Goal: Transaction & Acquisition: Purchase product/service

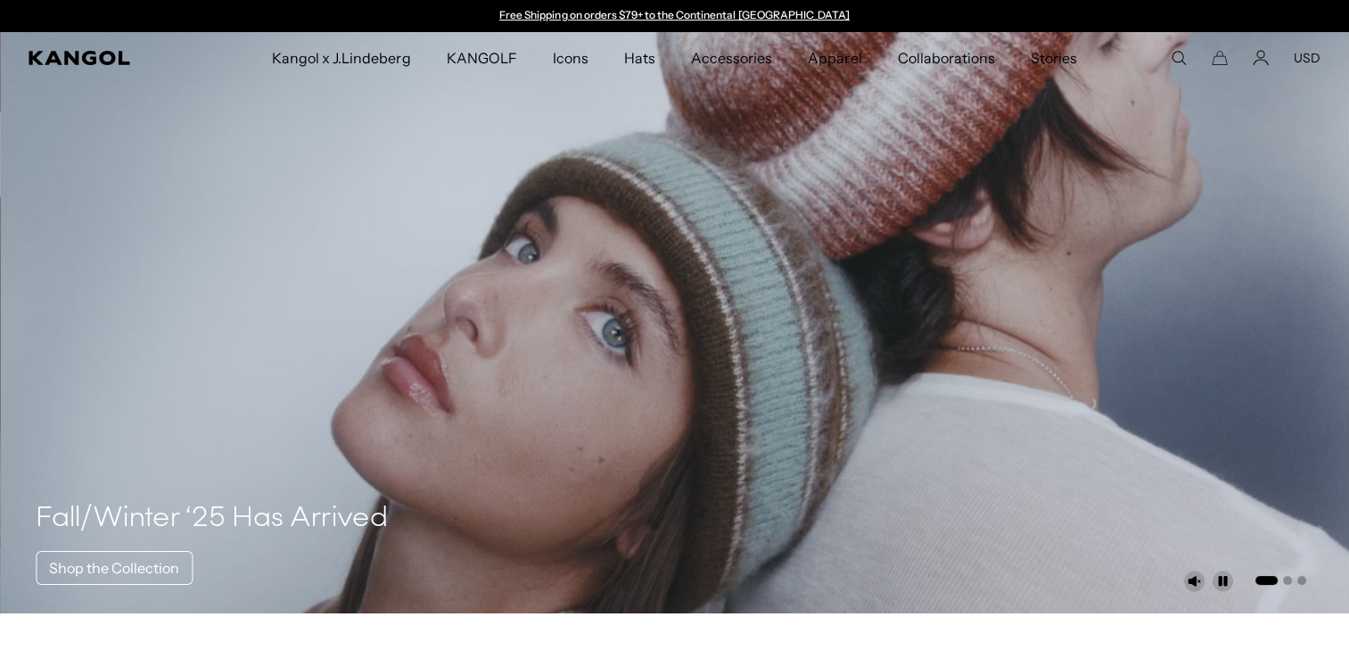
click at [573, 65] on span "Icons" at bounding box center [571, 58] width 36 height 52
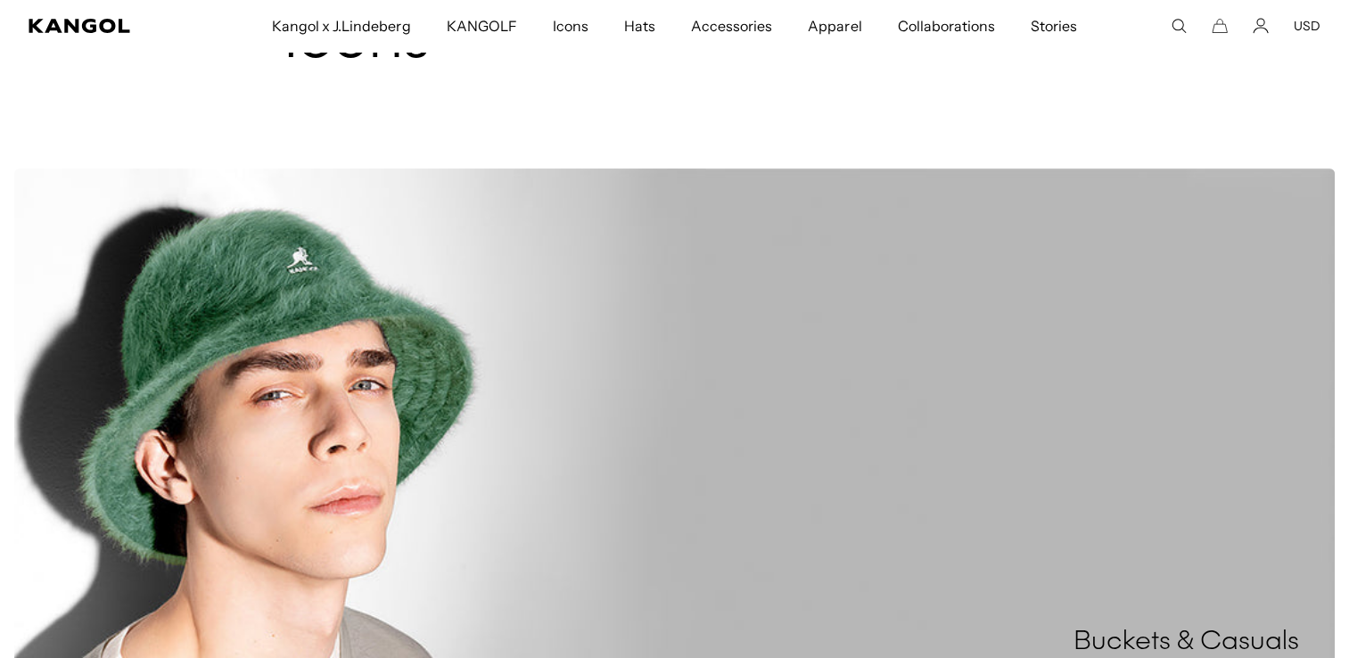
scroll to position [52, 0]
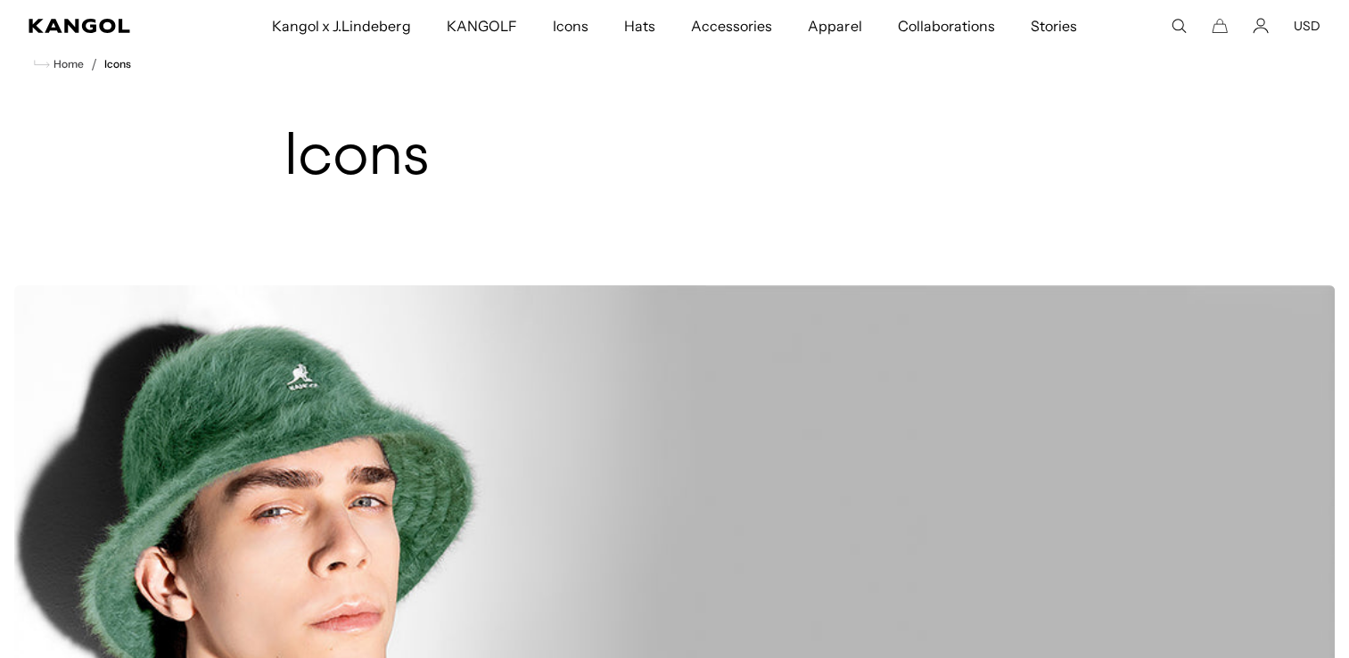
click at [649, 29] on span "Hats" at bounding box center [639, 26] width 31 height 52
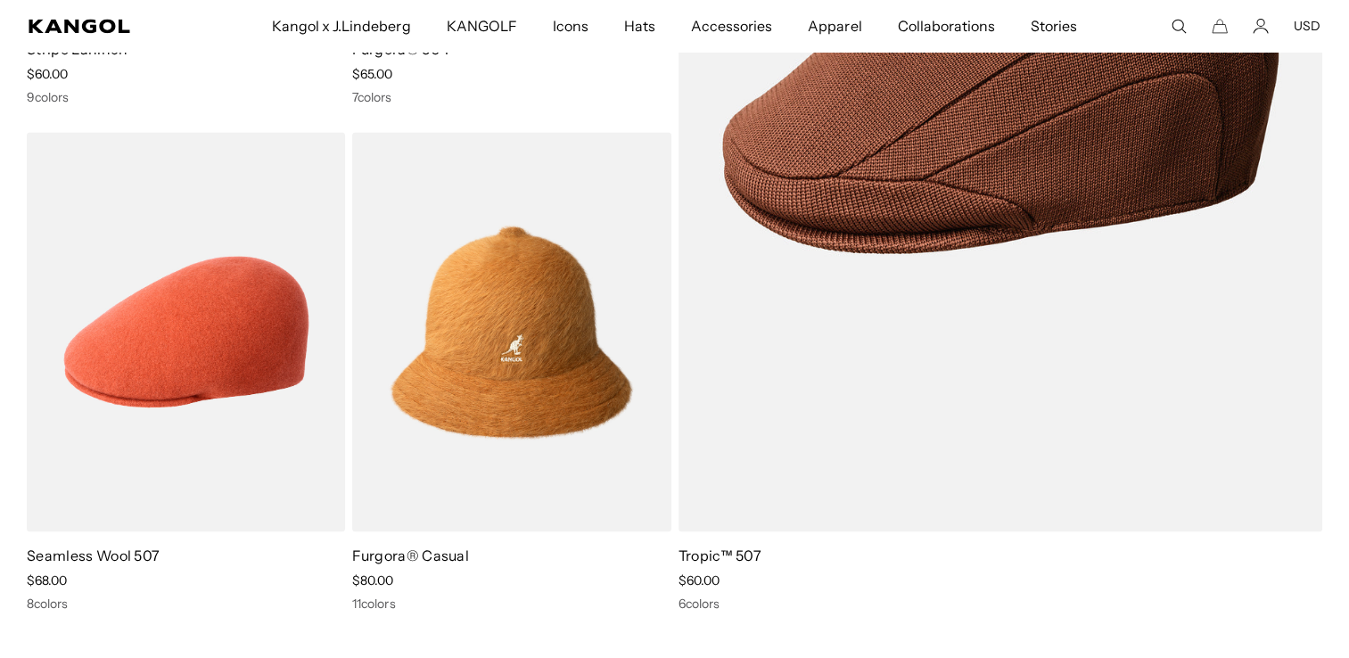
scroll to position [2646, 0]
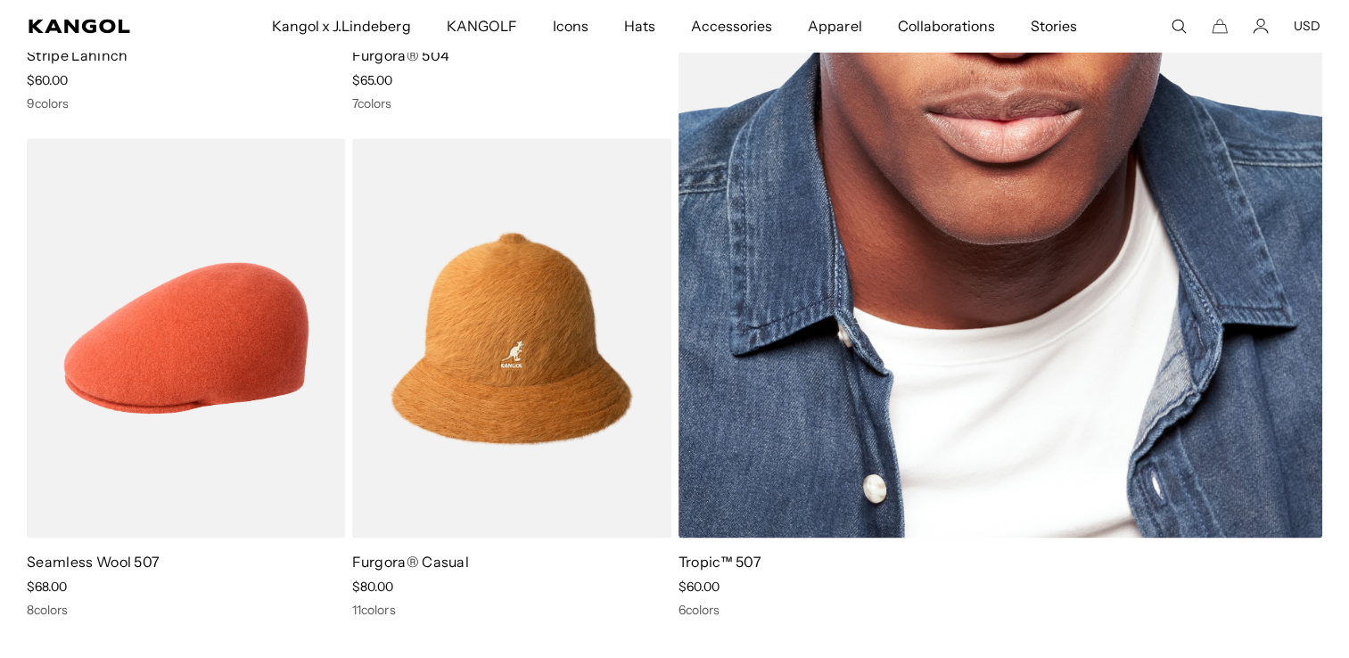
click at [1160, 486] on img at bounding box center [1000, 84] width 645 height 907
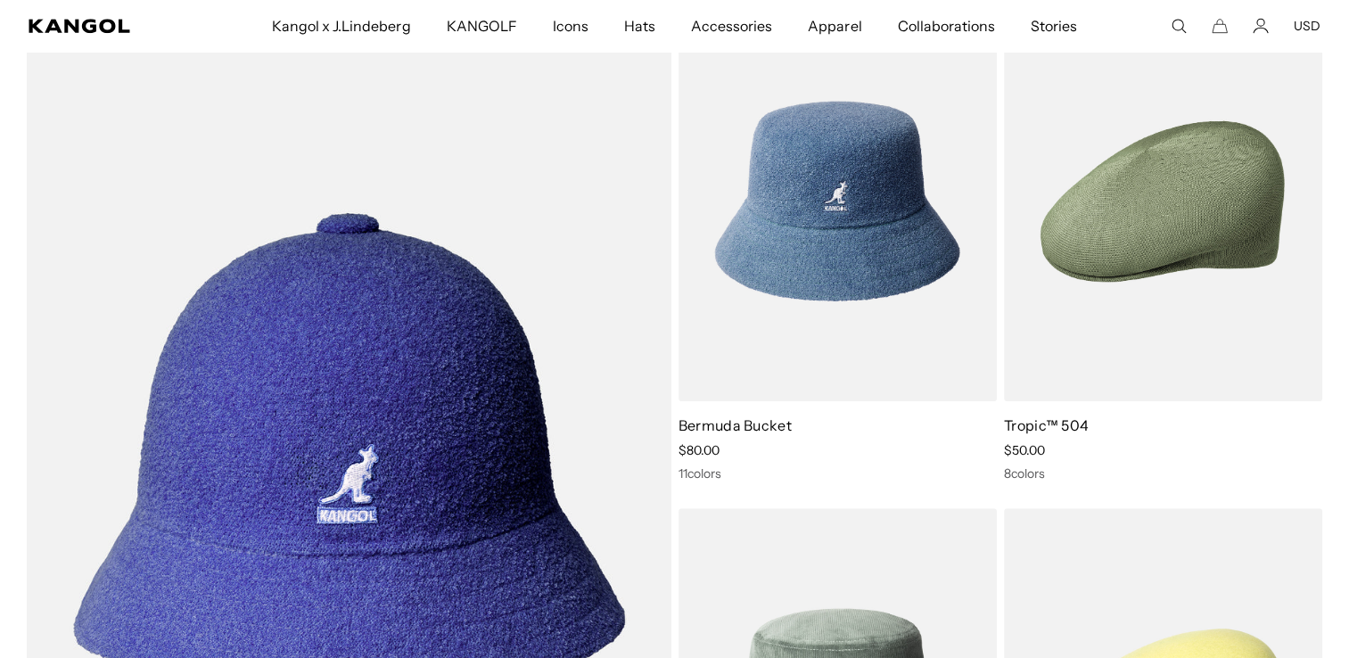
scroll to position [0, 367]
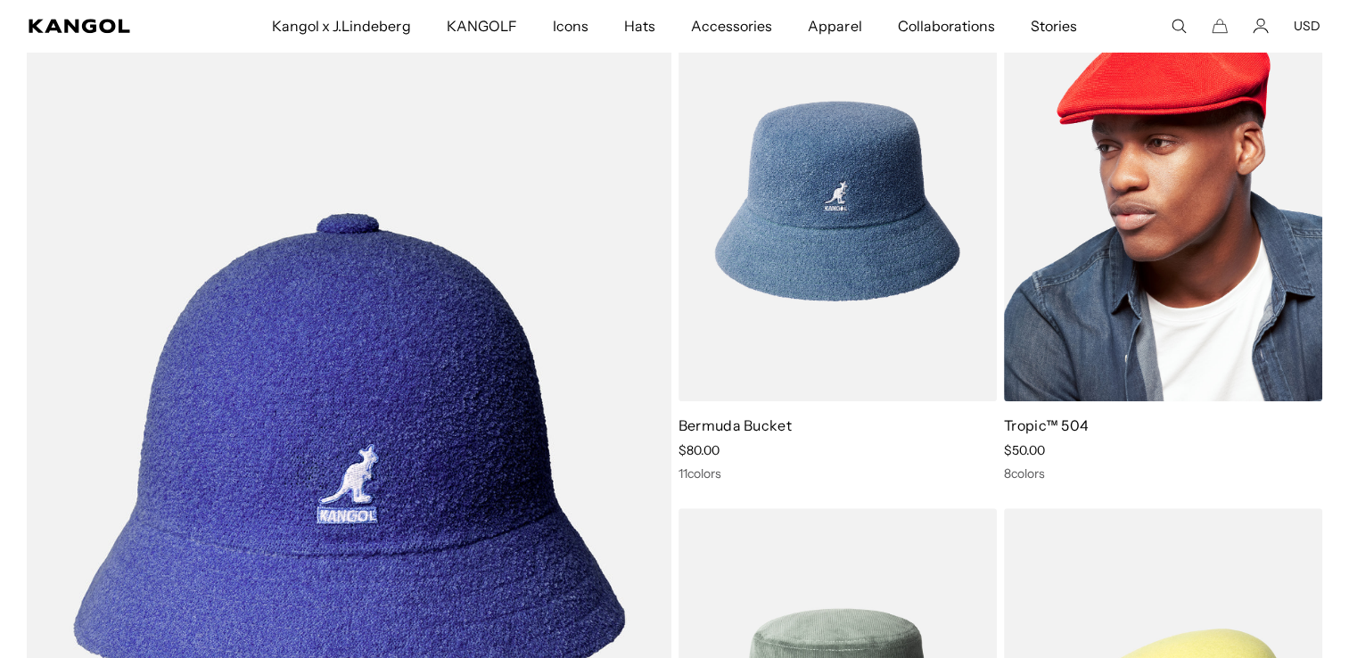
click at [1134, 432] on h4 "Tropic™ 504" at bounding box center [1163, 425] width 318 height 20
click at [1183, 370] on img at bounding box center [1163, 201] width 318 height 400
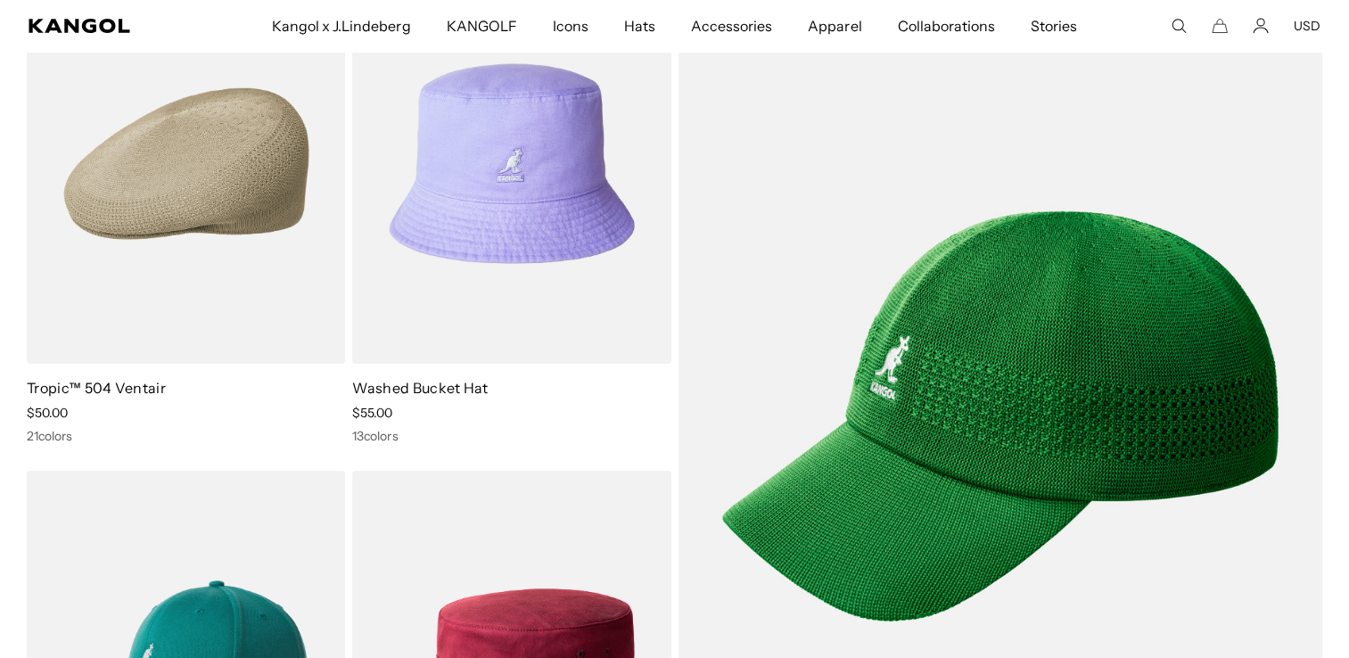
scroll to position [236, 0]
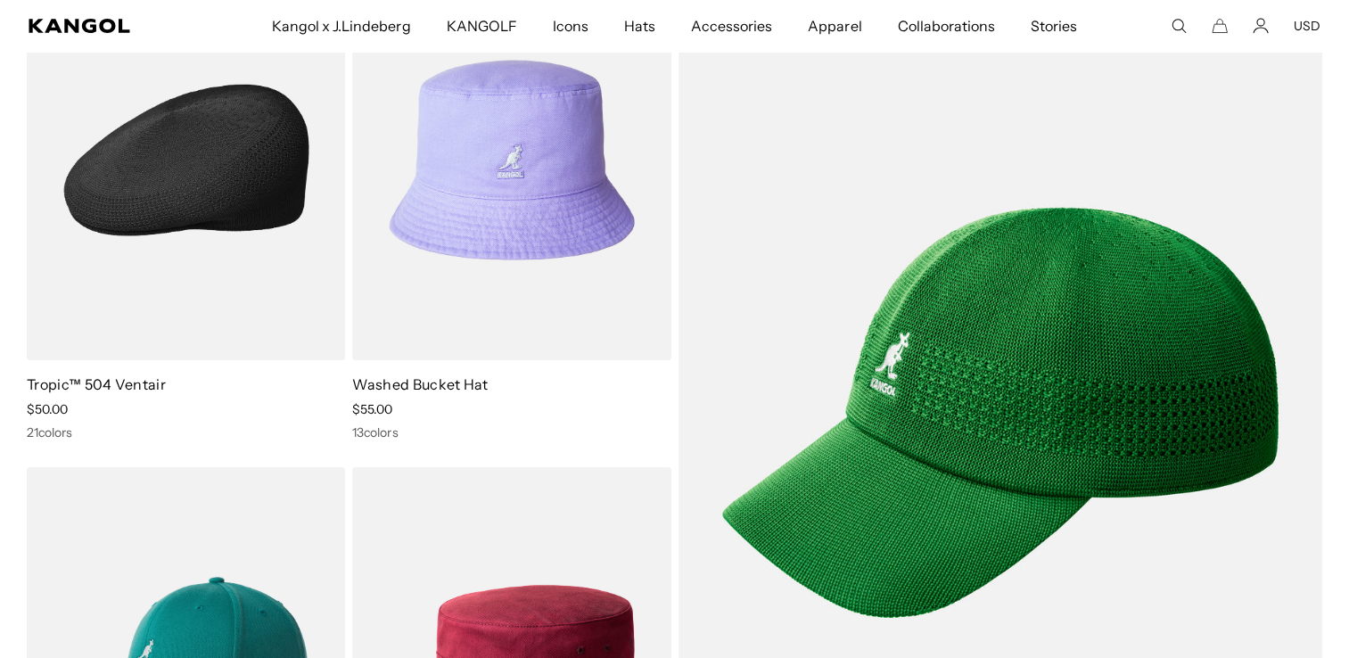
click at [103, 378] on link "Tropic™ 504 Ventair" at bounding box center [96, 384] width 139 height 18
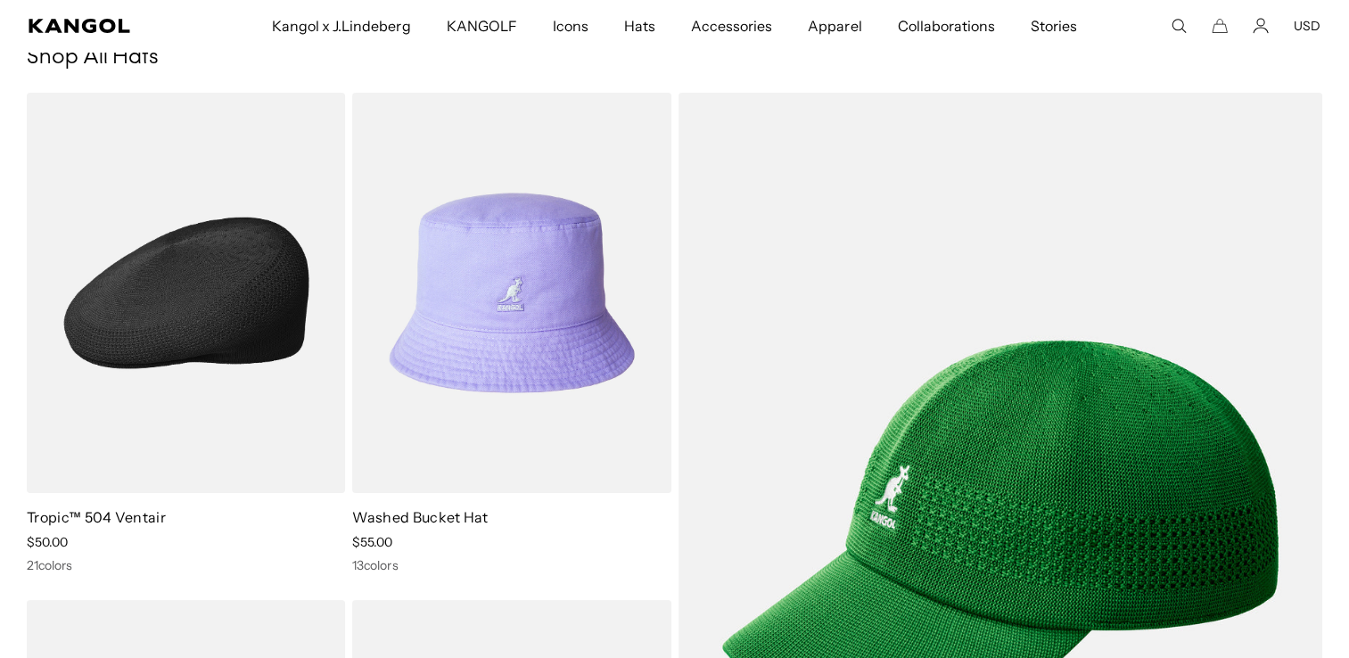
scroll to position [103, 0]
click at [90, 523] on link "Tropic™ 504 Ventair" at bounding box center [96, 517] width 139 height 18
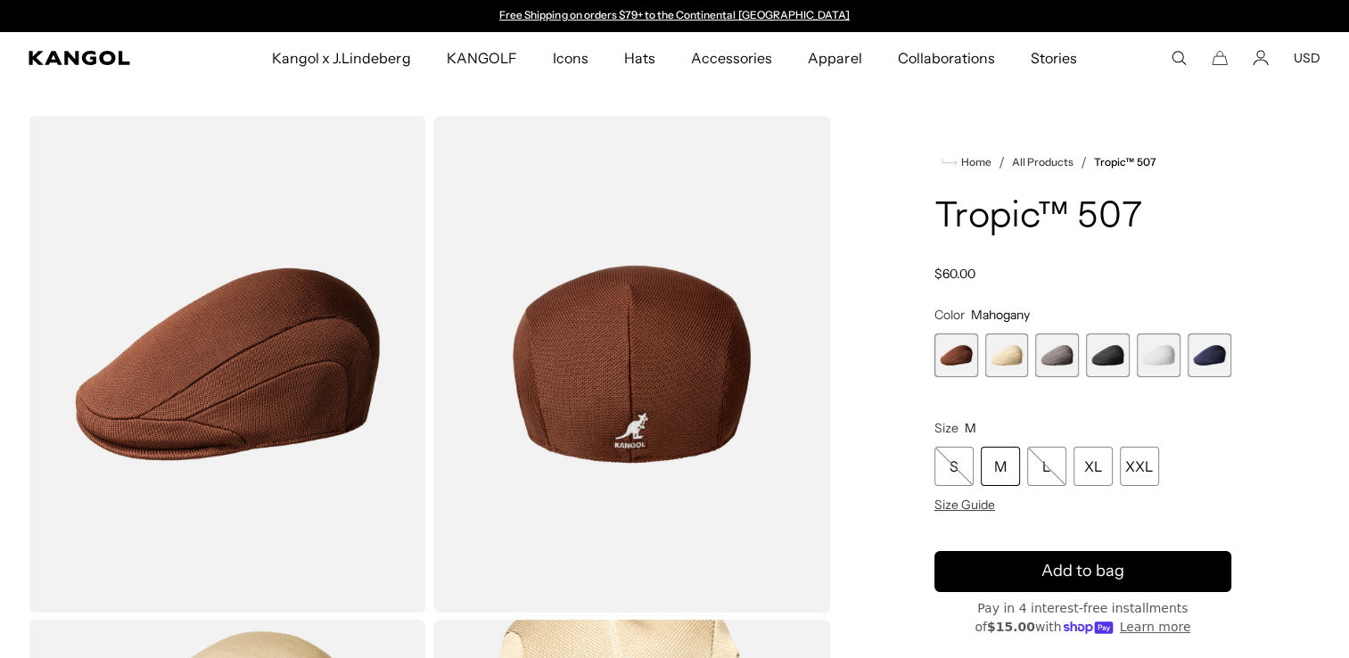
click at [1057, 366] on span "3 of 6" at bounding box center [1057, 355] width 44 height 44
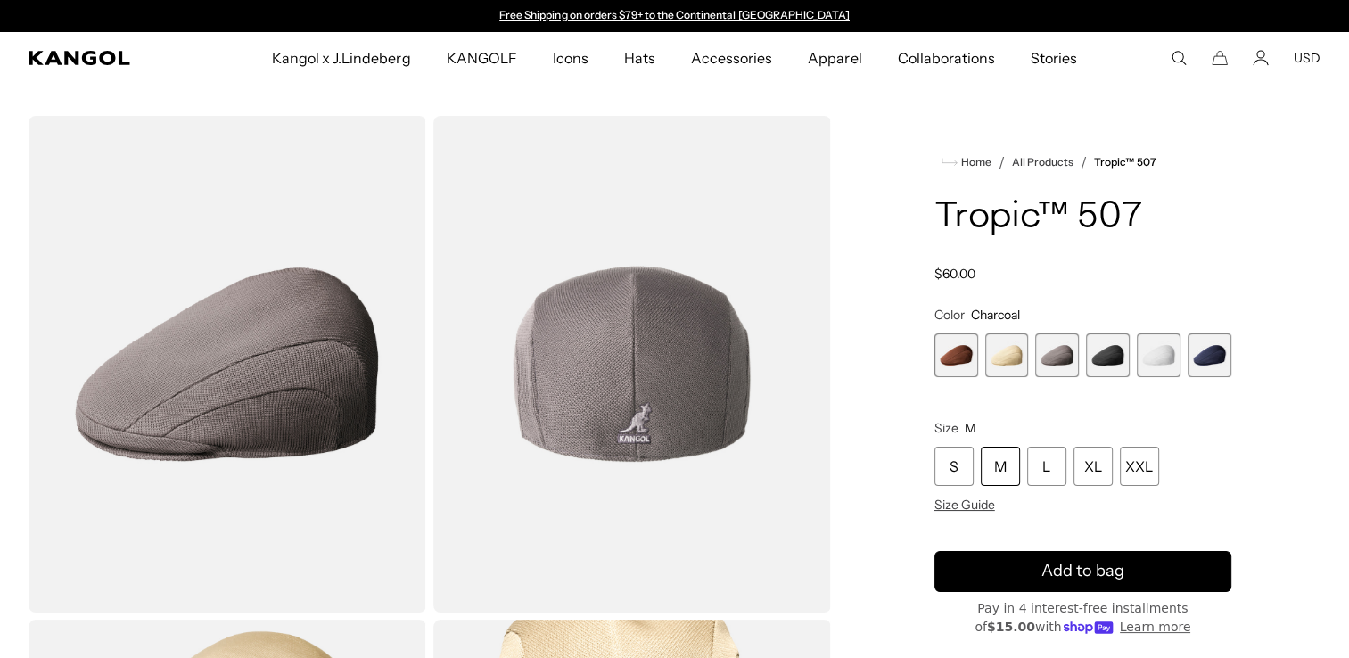
click at [1106, 372] on span "4 of 6" at bounding box center [1108, 355] width 44 height 44
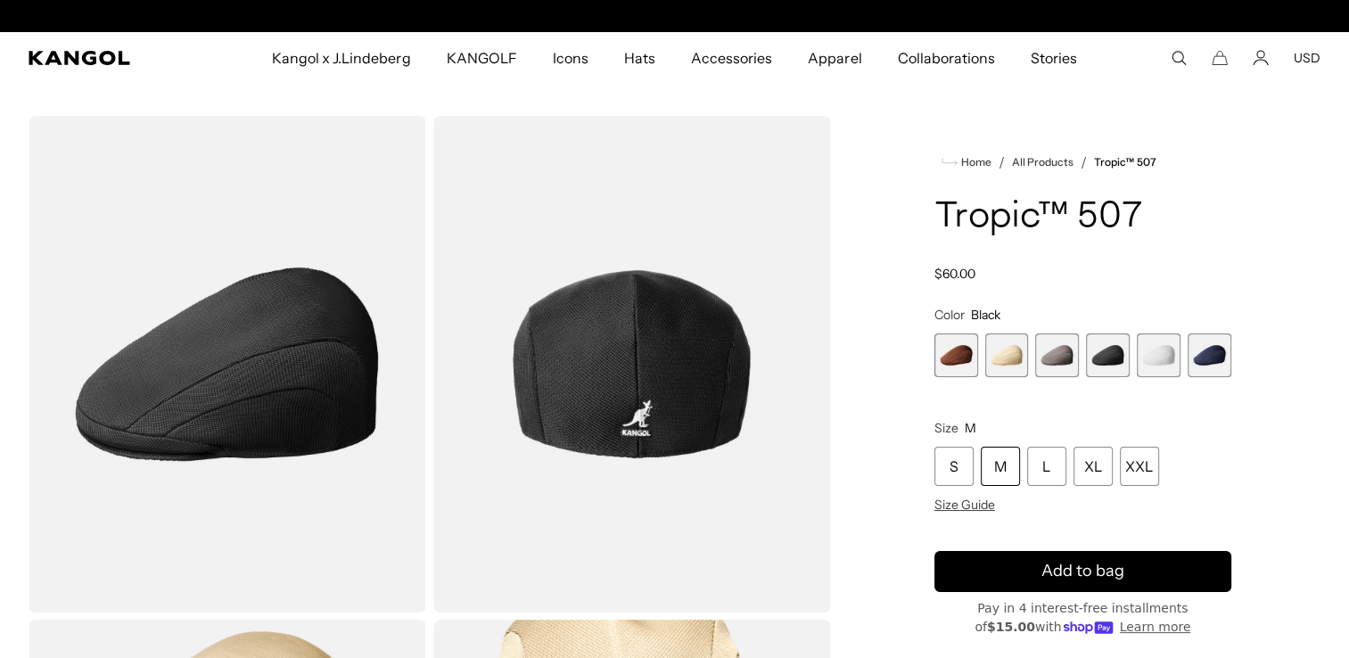
scroll to position [0, 367]
click at [1058, 465] on div "L" at bounding box center [1046, 466] width 39 height 39
click at [1160, 369] on span "5 of 6" at bounding box center [1159, 355] width 44 height 44
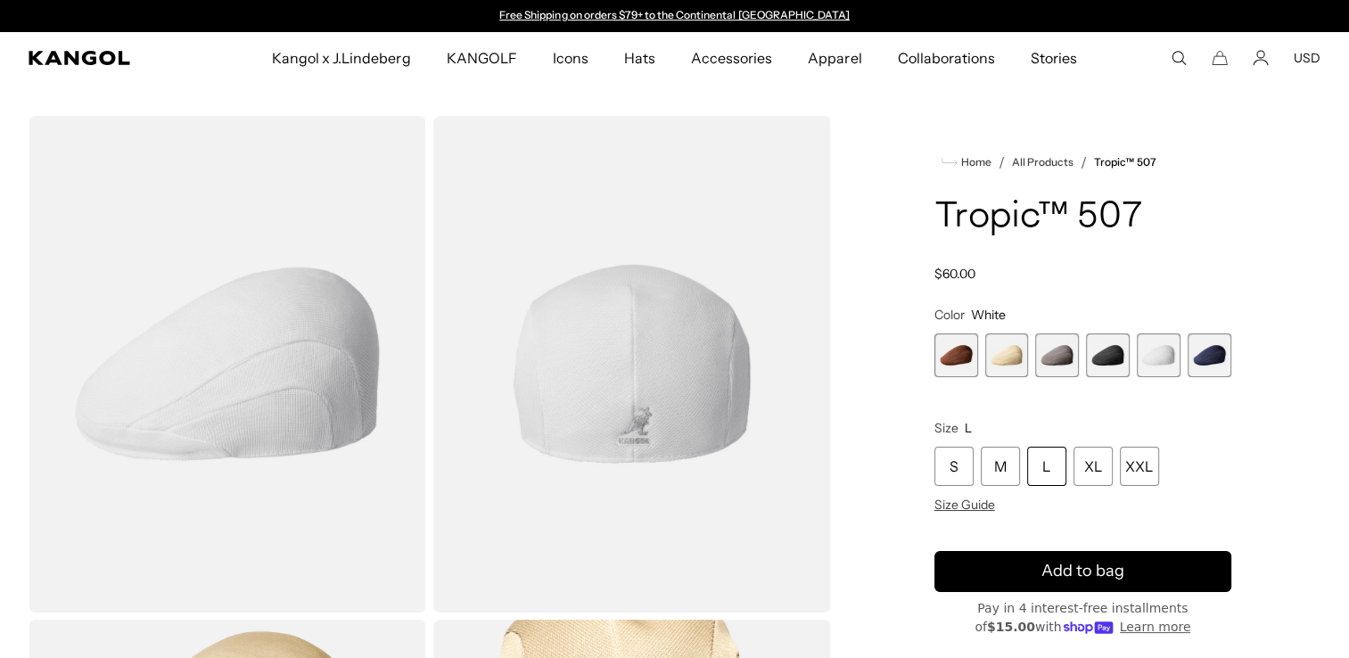
click at [1113, 369] on span "4 of 6" at bounding box center [1108, 355] width 44 height 44
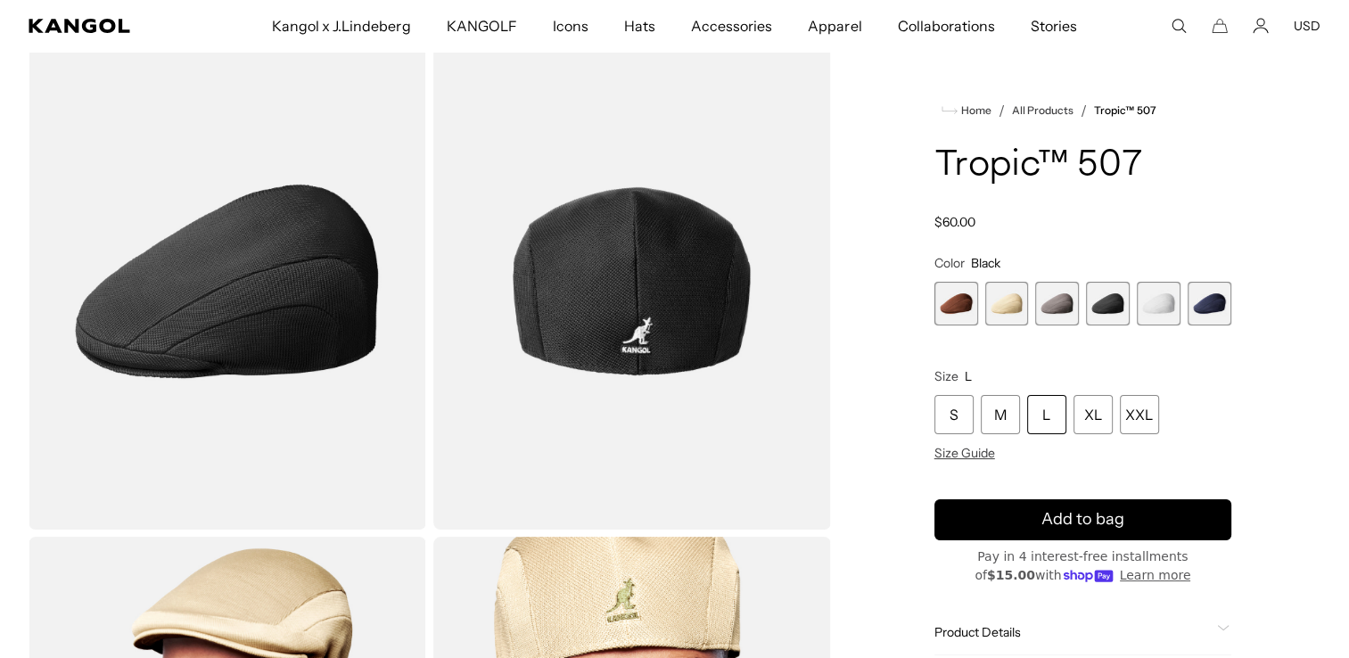
scroll to position [79, 0]
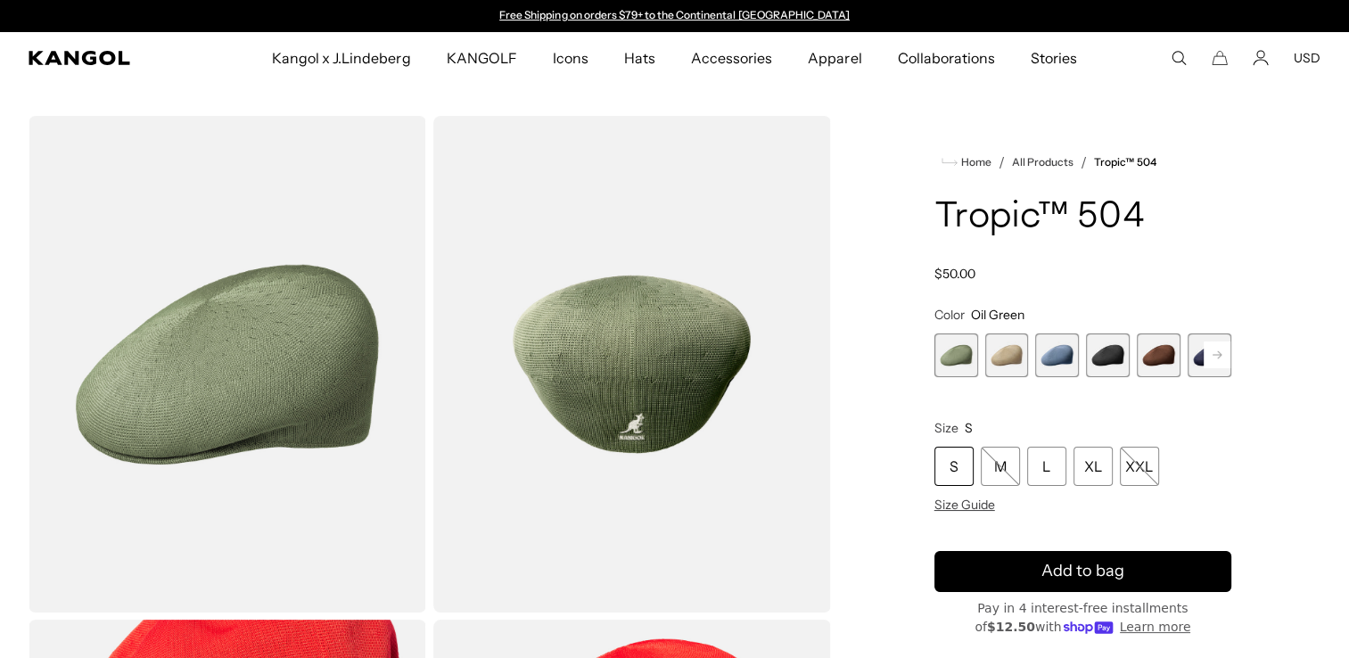
click at [1113, 374] on span "4 of 9" at bounding box center [1108, 355] width 44 height 44
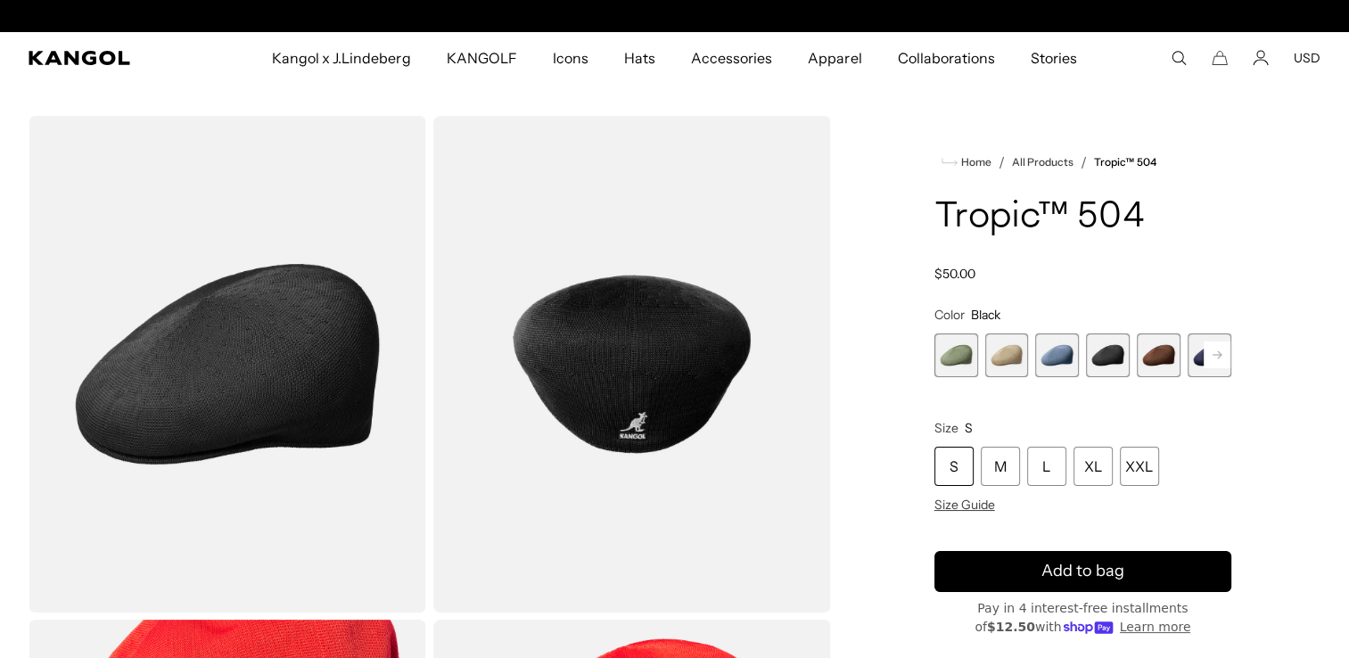
scroll to position [0, 367]
click at [1057, 482] on div "L" at bounding box center [1046, 466] width 39 height 39
click at [1056, 473] on div "L" at bounding box center [1046, 466] width 39 height 39
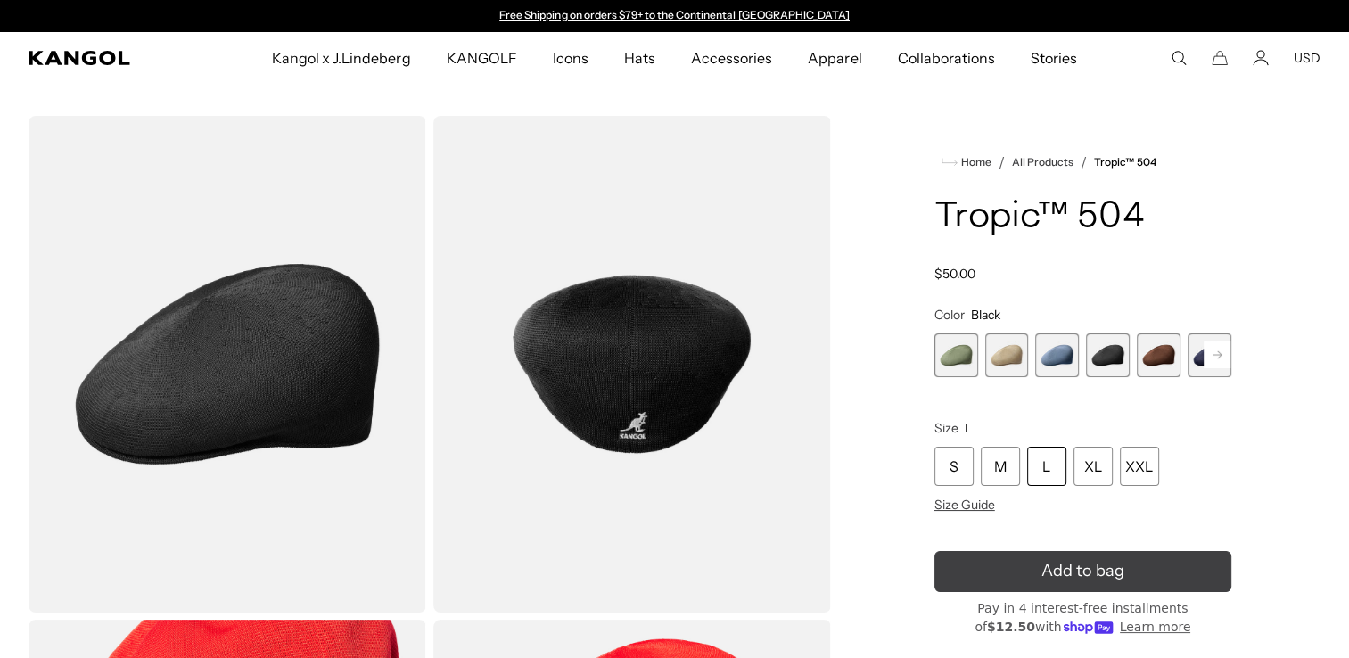
click at [1178, 581] on button "Add to bag" at bounding box center [1082, 571] width 297 height 41
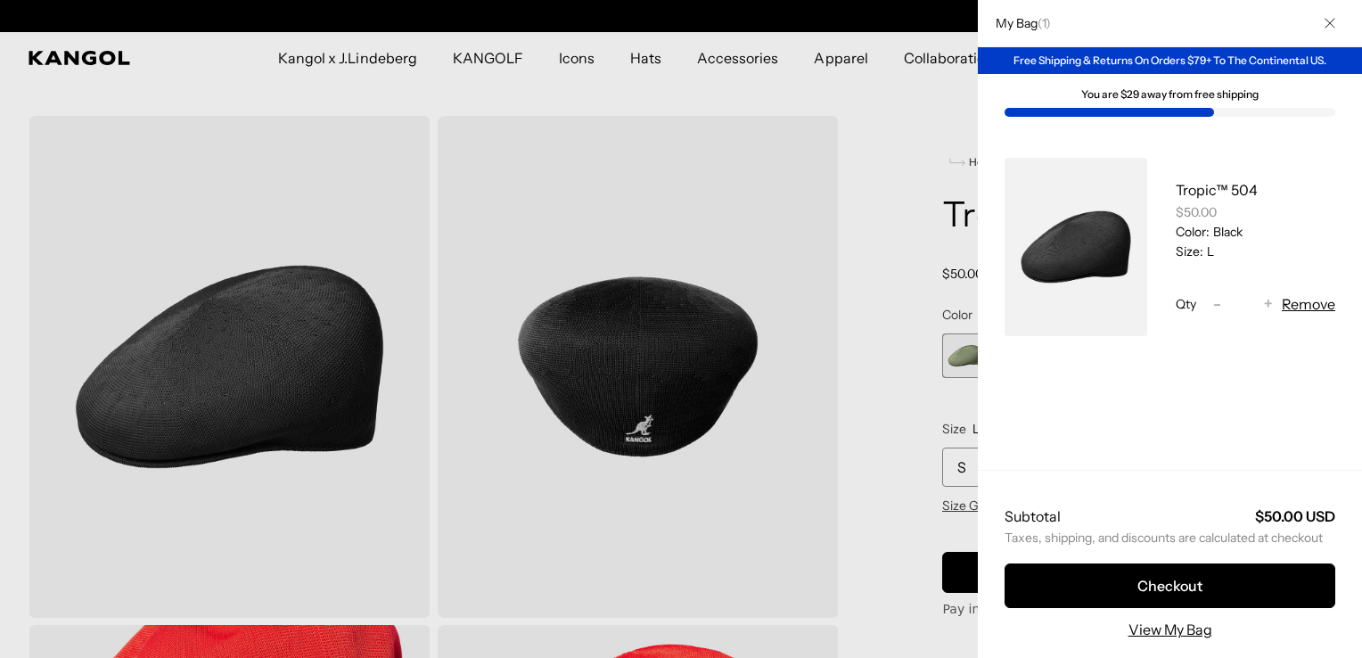
click at [1312, 32] on button "Close" at bounding box center [1330, 23] width 46 height 46
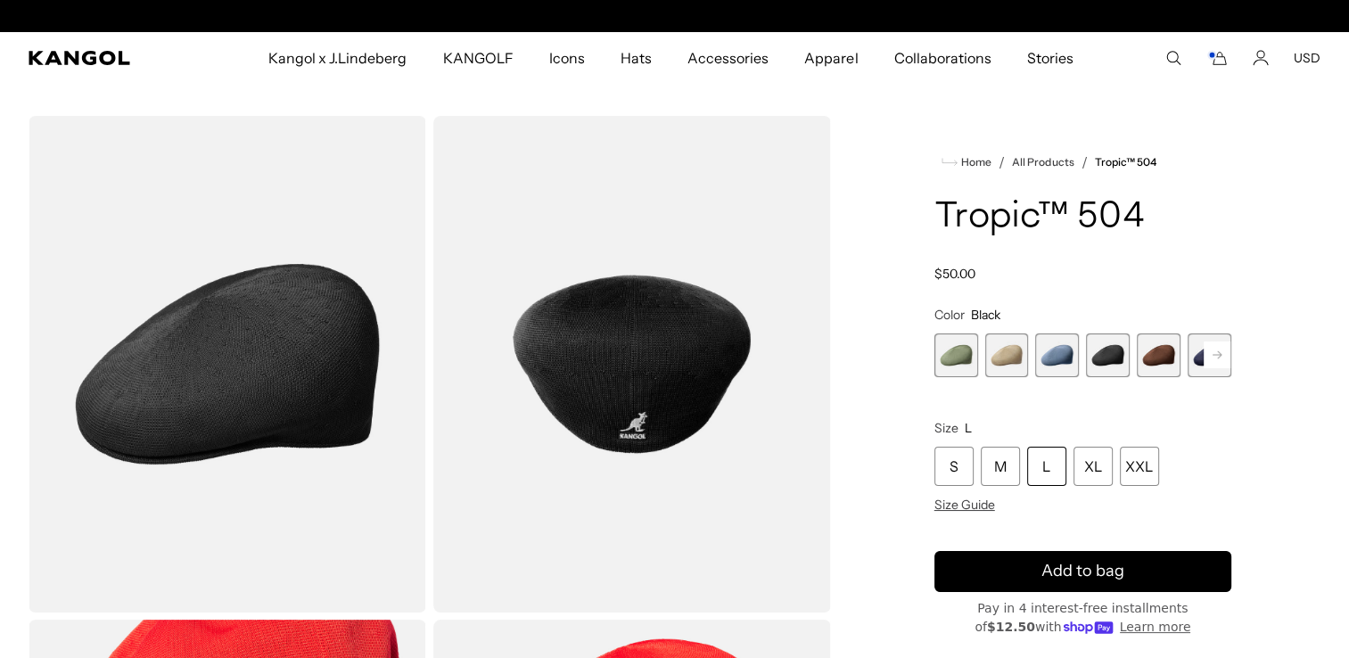
scroll to position [0, 0]
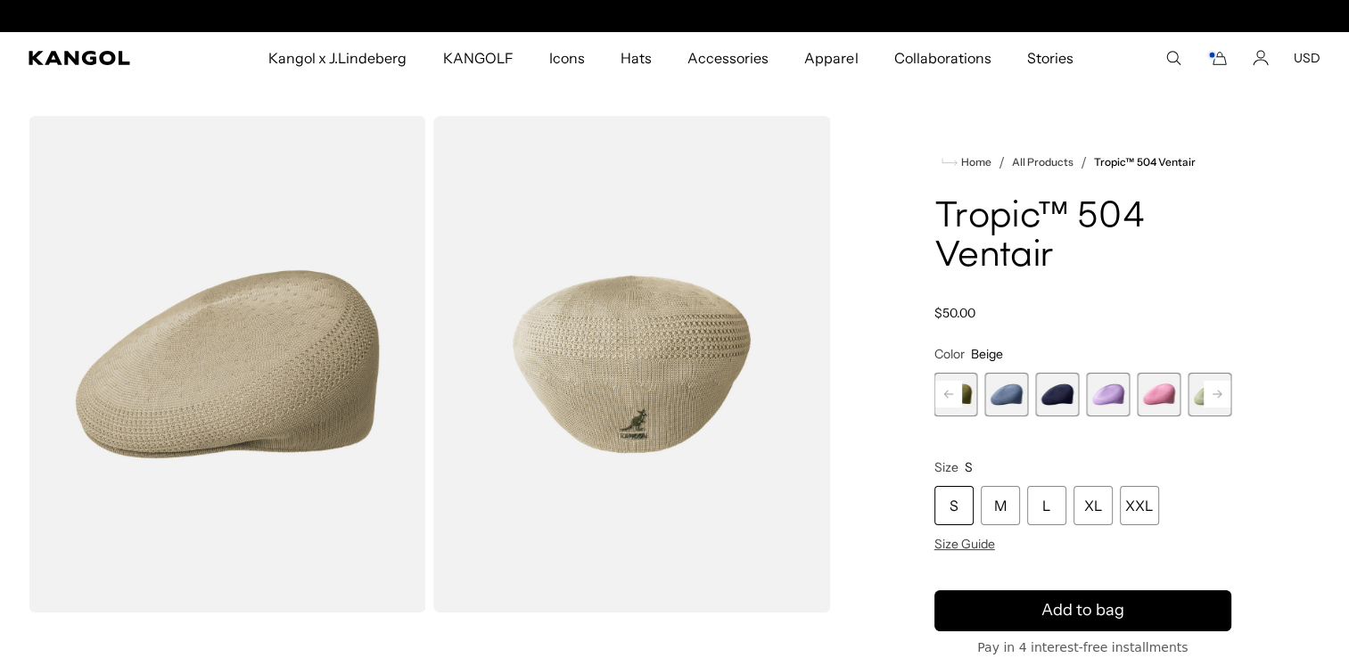
scroll to position [0, 367]
click at [1067, 403] on span "6 of 22" at bounding box center [1057, 395] width 44 height 44
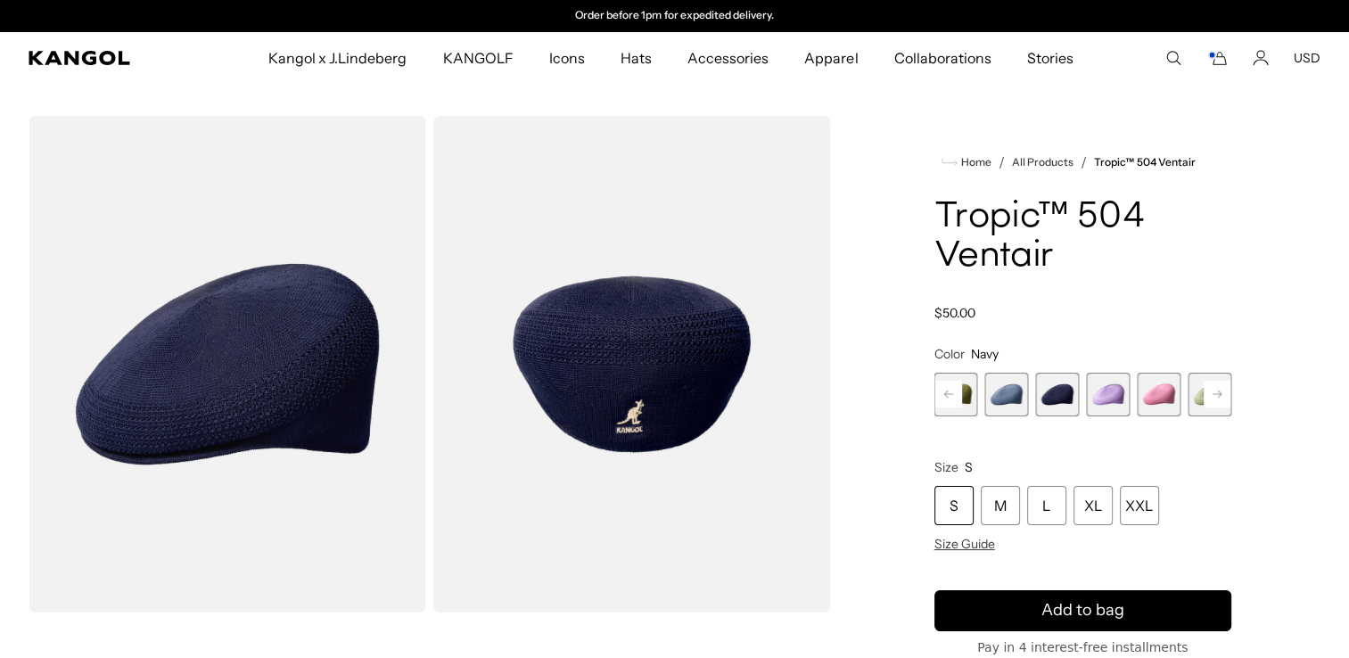
click at [1106, 405] on span "7 of 22" at bounding box center [1108, 395] width 44 height 44
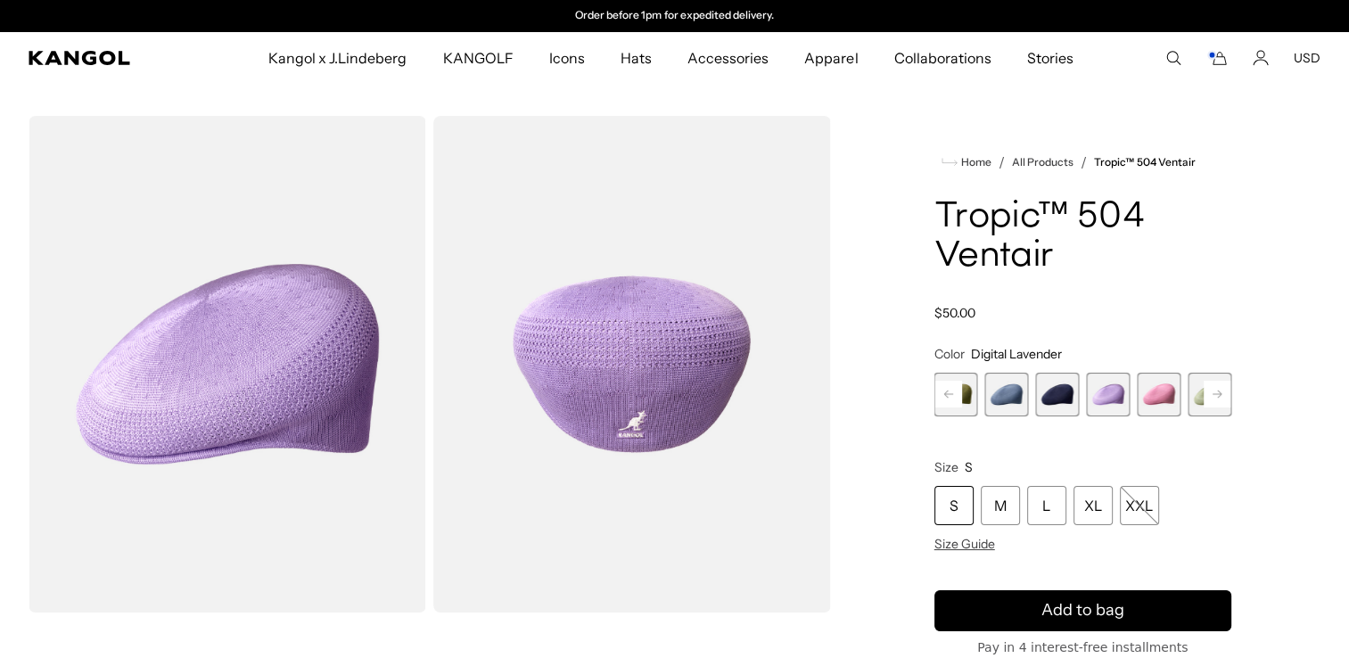
click at [1165, 410] on span "8 of 22" at bounding box center [1159, 395] width 44 height 44
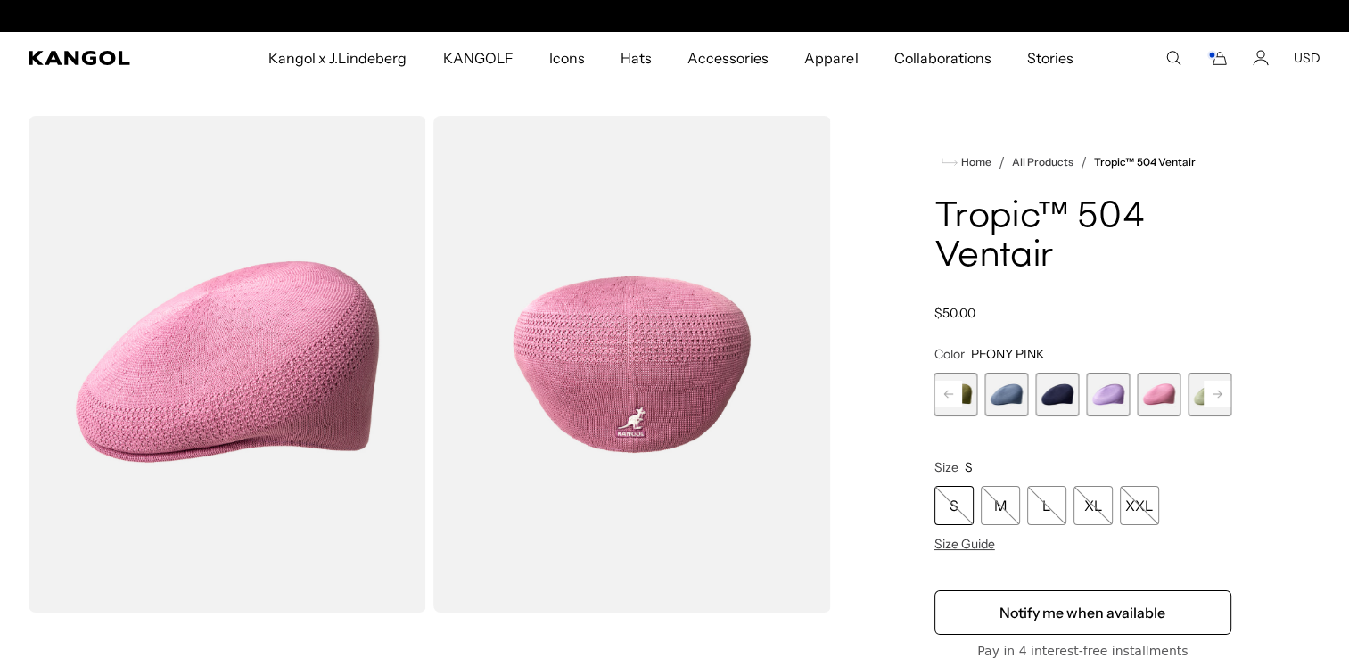
click at [1198, 415] on span "9 of 22" at bounding box center [1210, 395] width 44 height 44
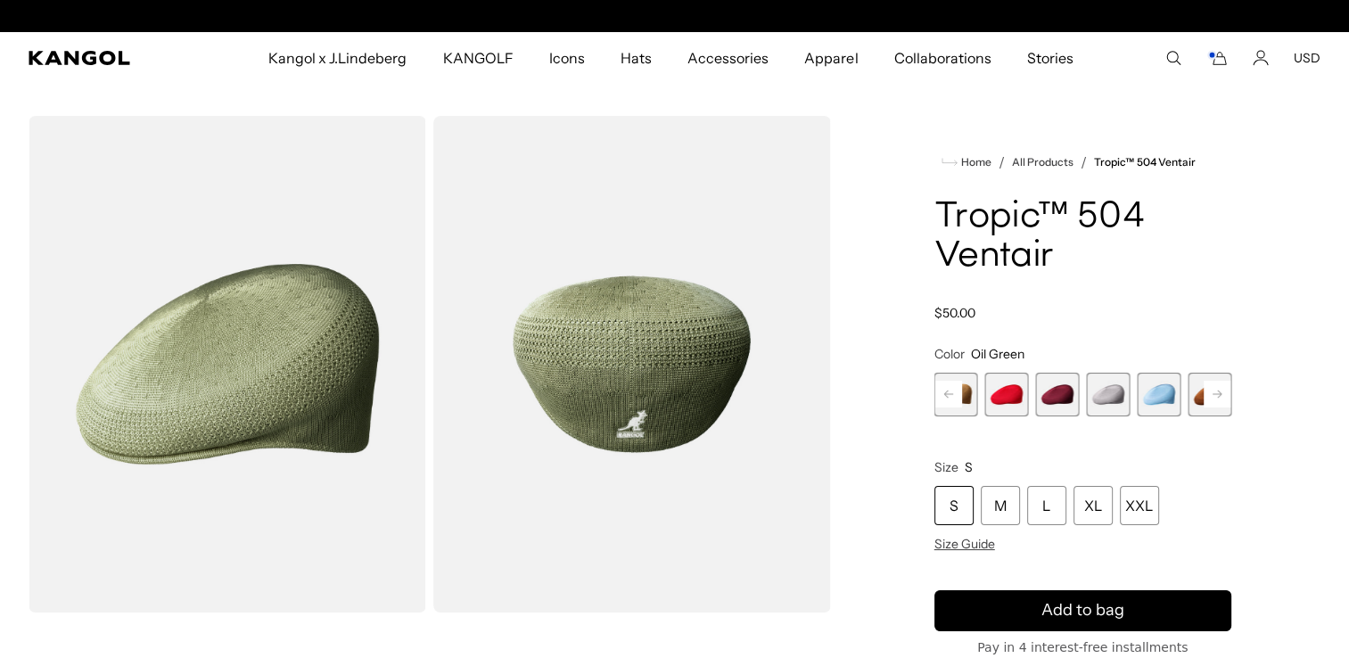
scroll to position [0, 367]
click at [1052, 519] on div "L" at bounding box center [1046, 505] width 39 height 39
click at [1045, 505] on div "L" at bounding box center [1046, 505] width 39 height 39
click at [1038, 514] on div "L" at bounding box center [1046, 505] width 39 height 39
click at [1004, 415] on span "13 of 22" at bounding box center [1007, 395] width 44 height 44
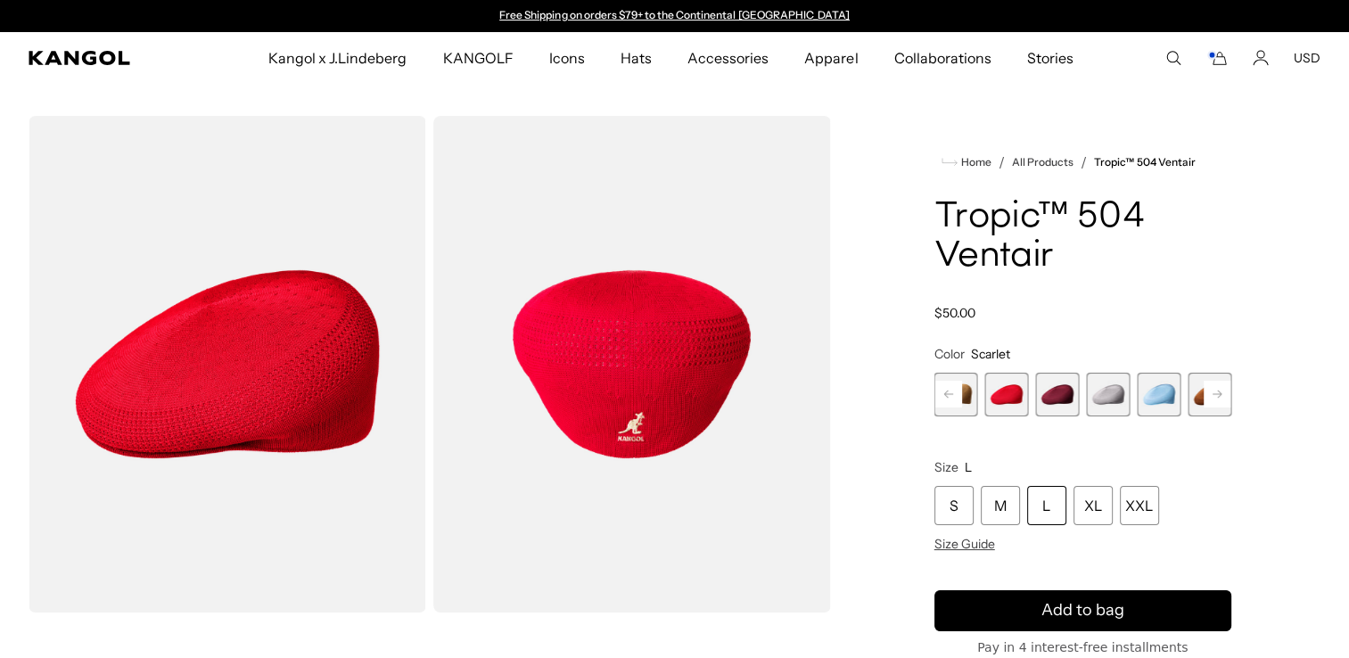
click at [949, 402] on rect at bounding box center [948, 394] width 27 height 27
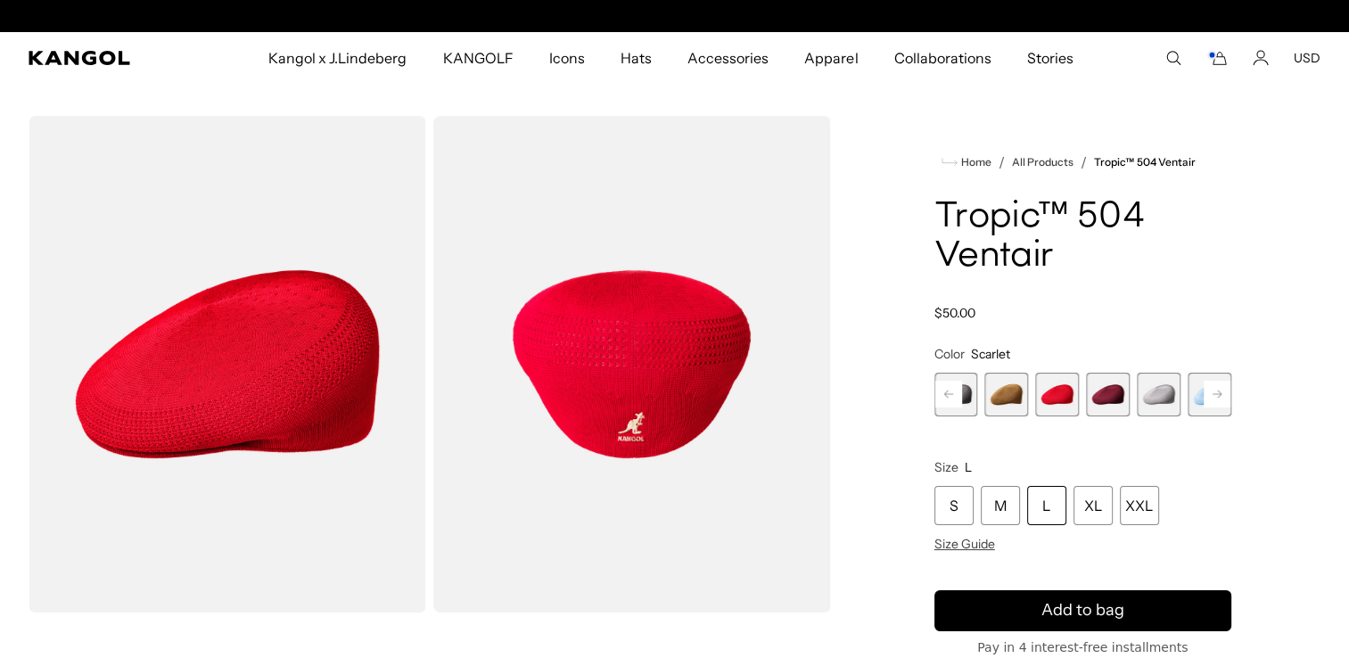
scroll to position [0, 367]
click at [908, 499] on div "Home / All Products / Tropic™ 504 Ventair Tropic™ 504 Ventair Regular price $50…" at bounding box center [1082, 616] width 475 height 1001
click at [953, 402] on rect at bounding box center [948, 394] width 27 height 27
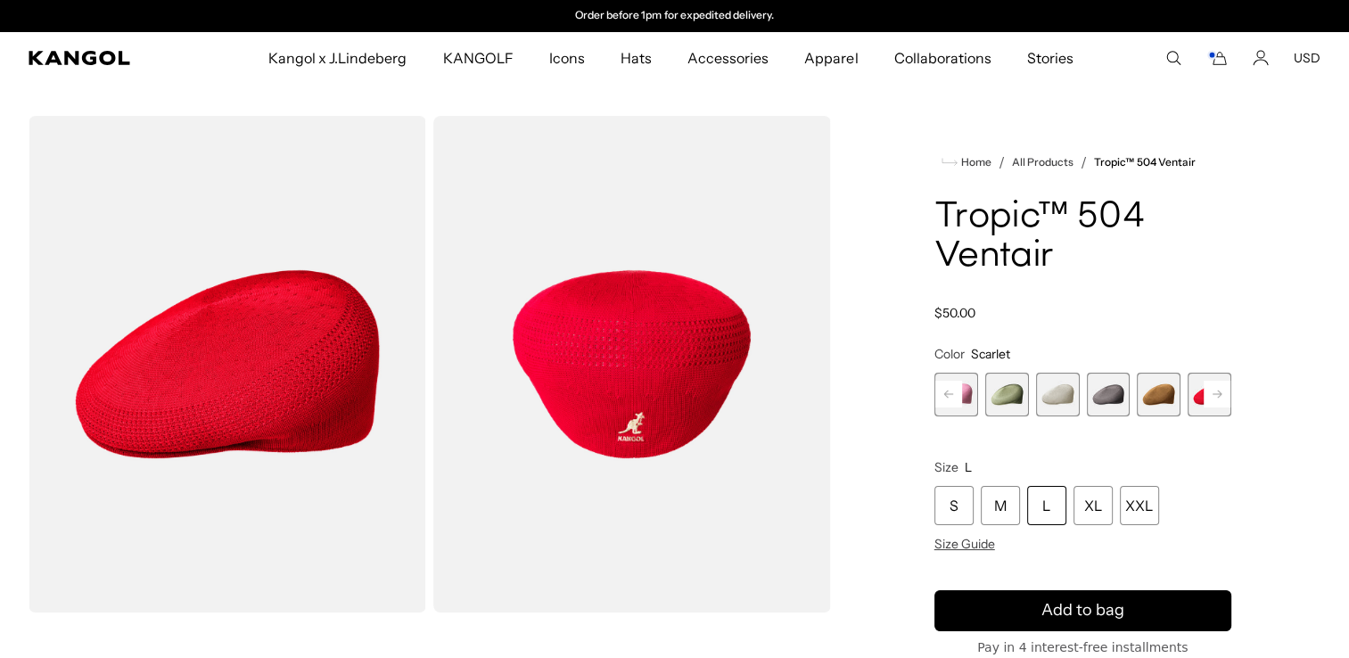
click at [953, 402] on rect at bounding box center [948, 394] width 27 height 27
click at [1221, 407] on span "22 of 22" at bounding box center [1210, 395] width 44 height 44
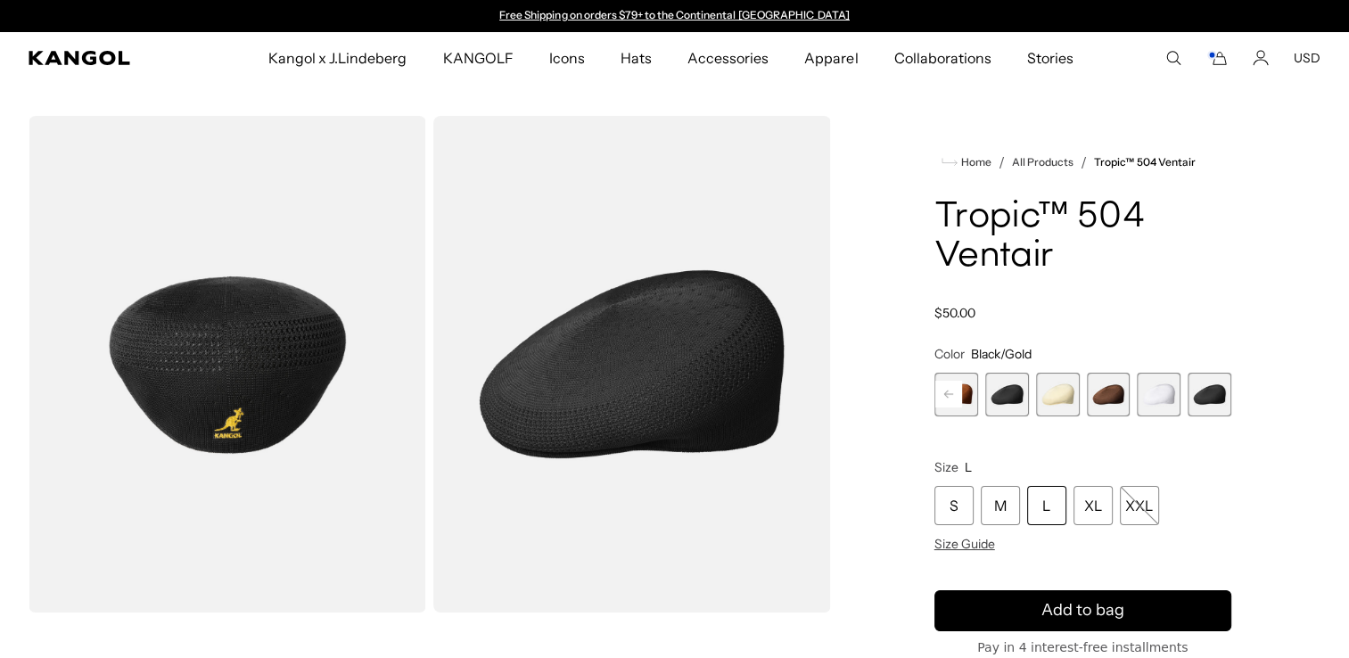
click at [1025, 409] on span "18 of 22" at bounding box center [1007, 395] width 44 height 44
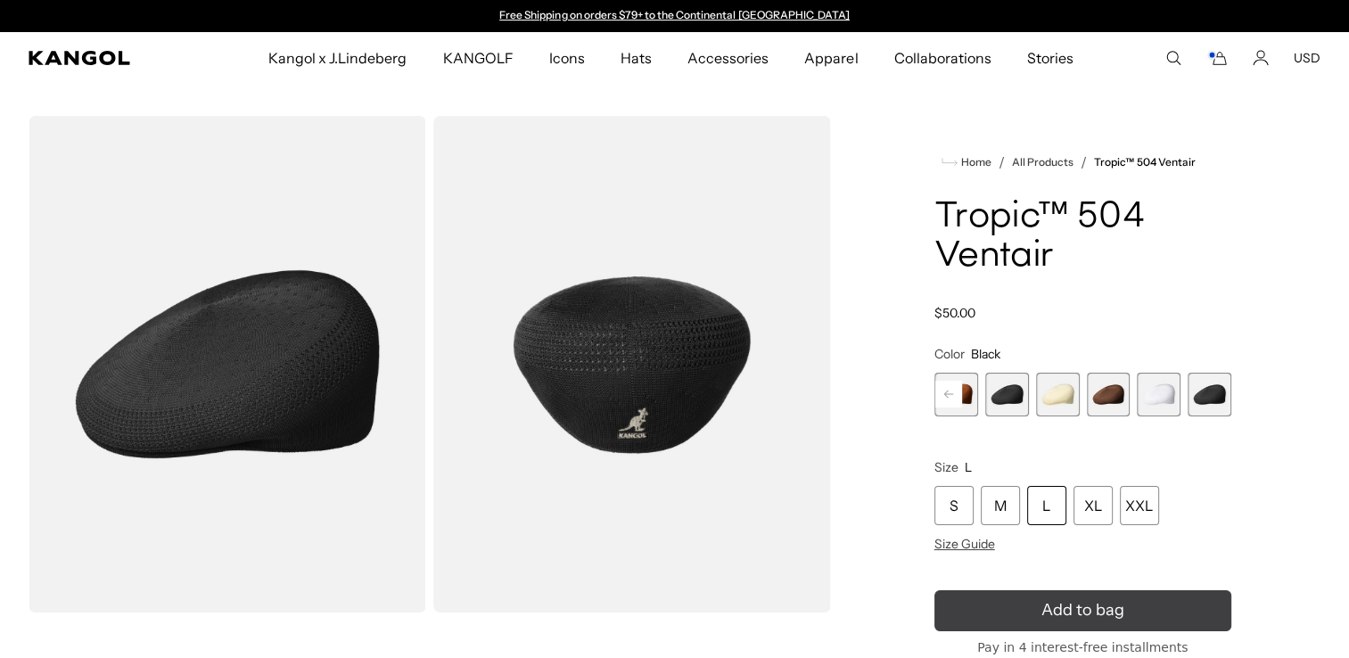
click at [1173, 622] on button "Add to bag" at bounding box center [1082, 610] width 297 height 41
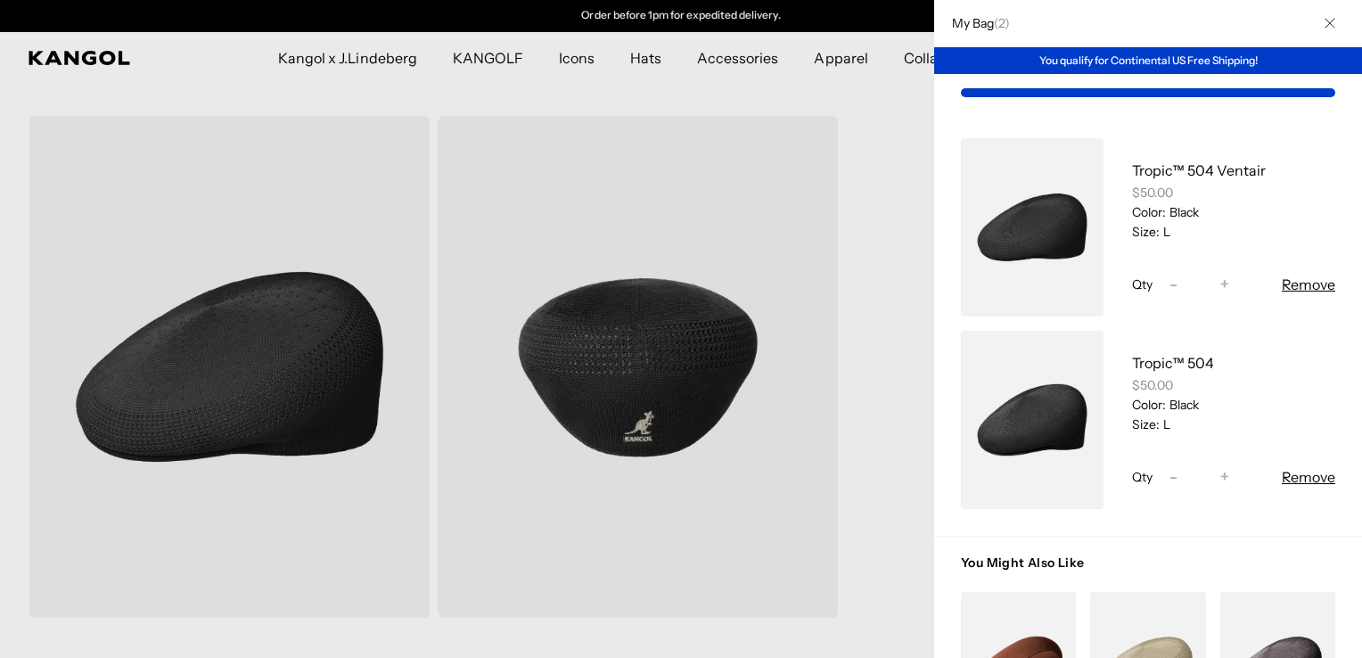
click at [484, 428] on div at bounding box center [681, 329] width 1362 height 658
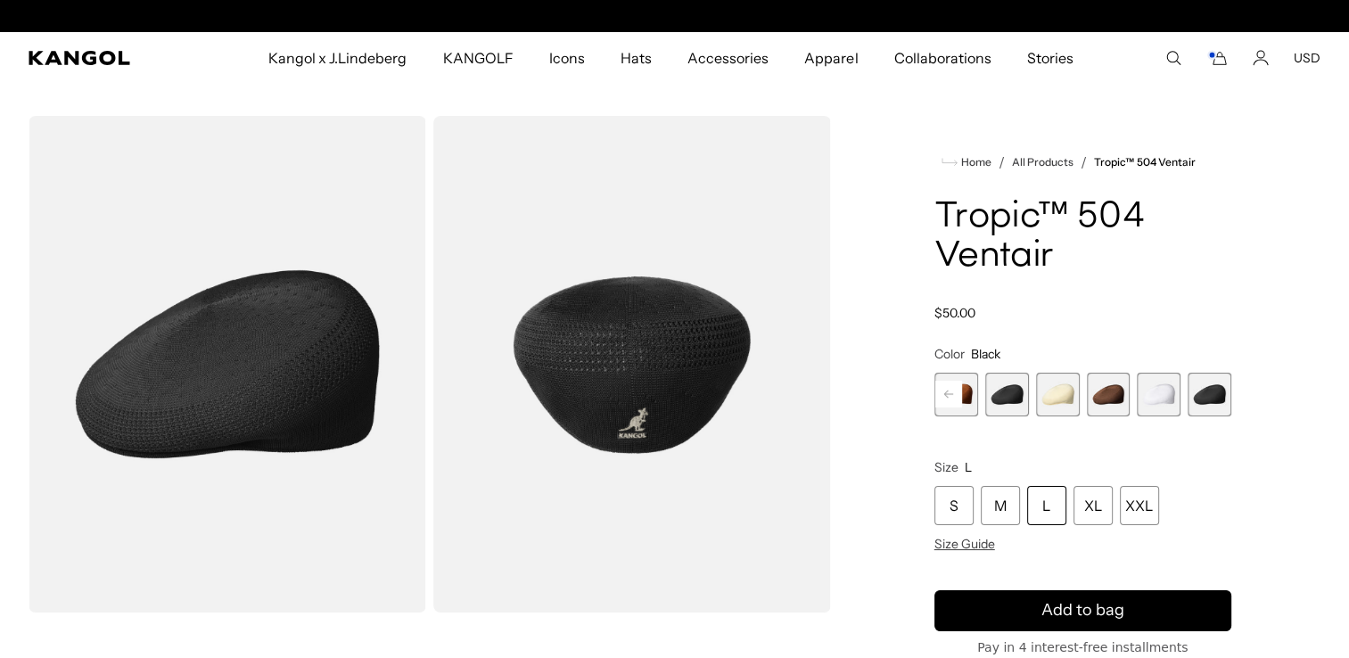
scroll to position [0, 0]
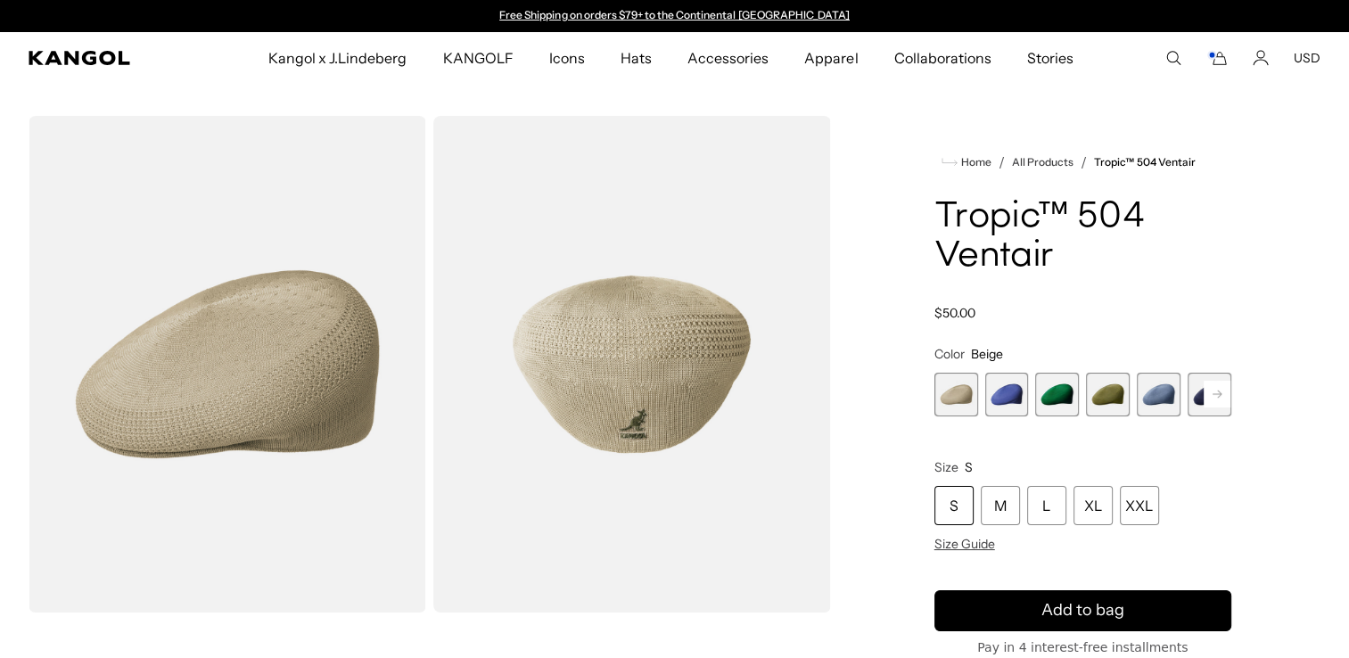
click at [656, 431] on img "Gallery Viewer" at bounding box center [632, 364] width 398 height 497
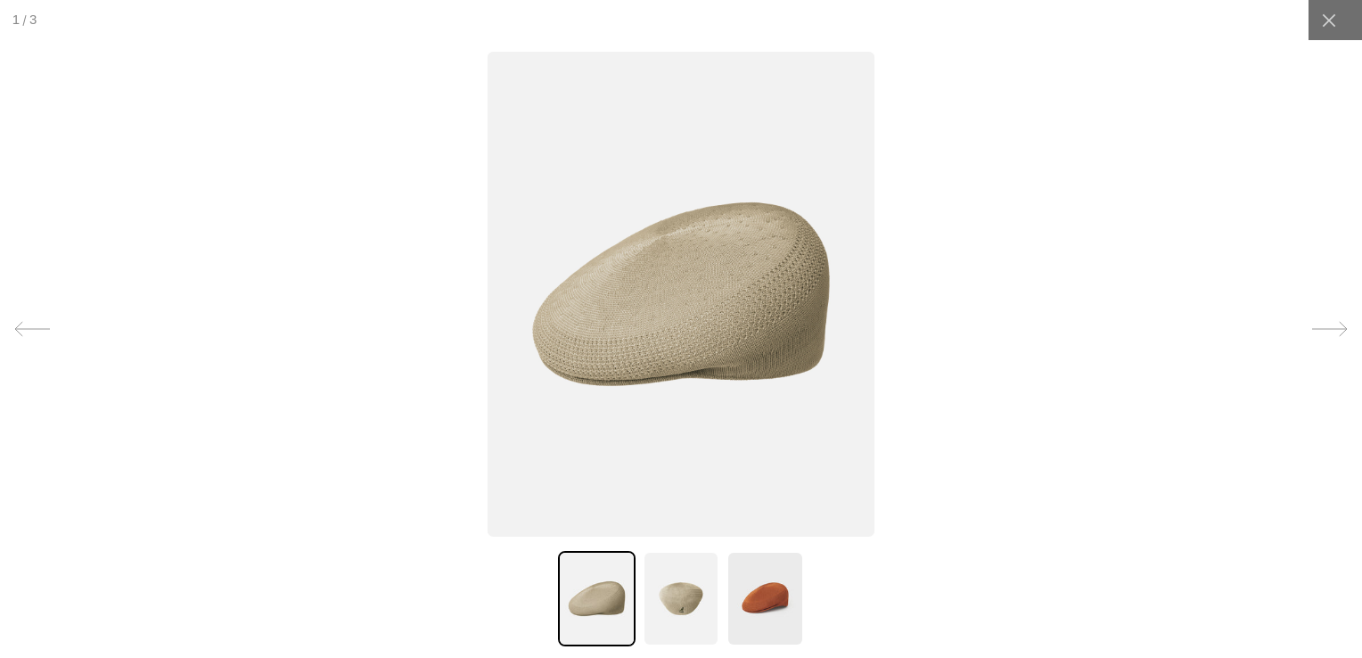
scroll to position [0, 367]
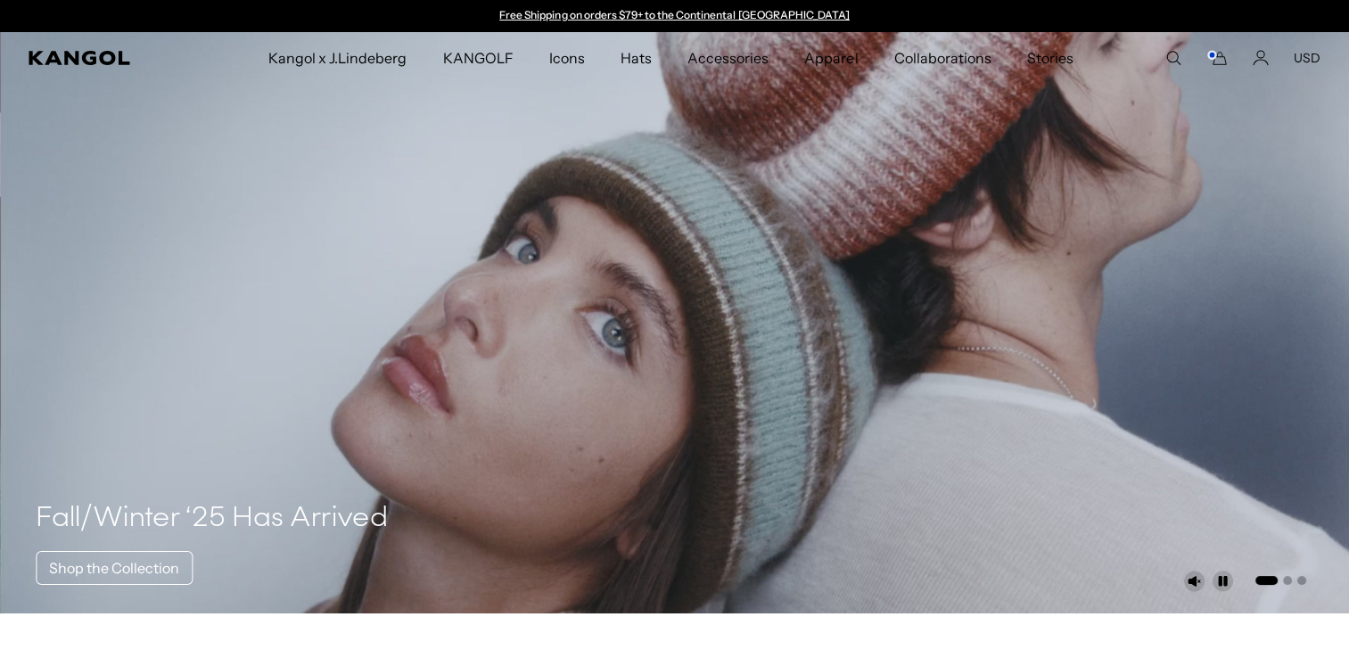
click at [1213, 54] on rect "Cart" at bounding box center [1211, 55] width 7 height 7
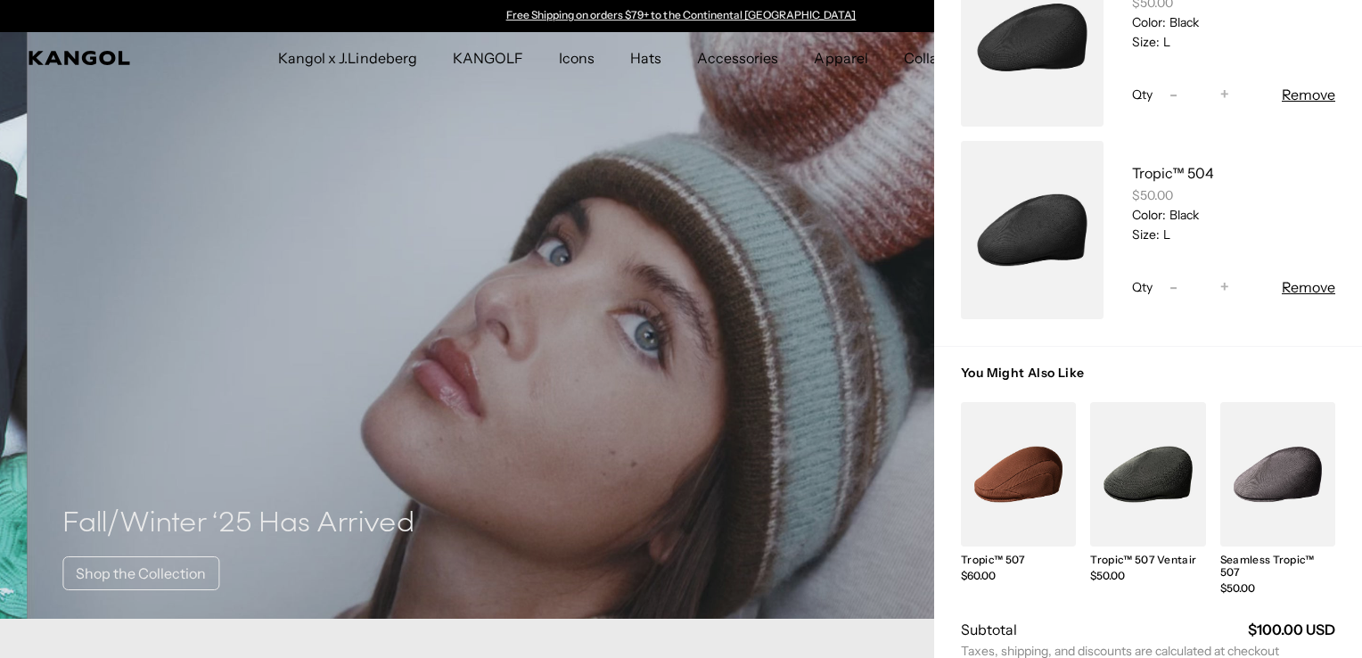
scroll to position [191, 0]
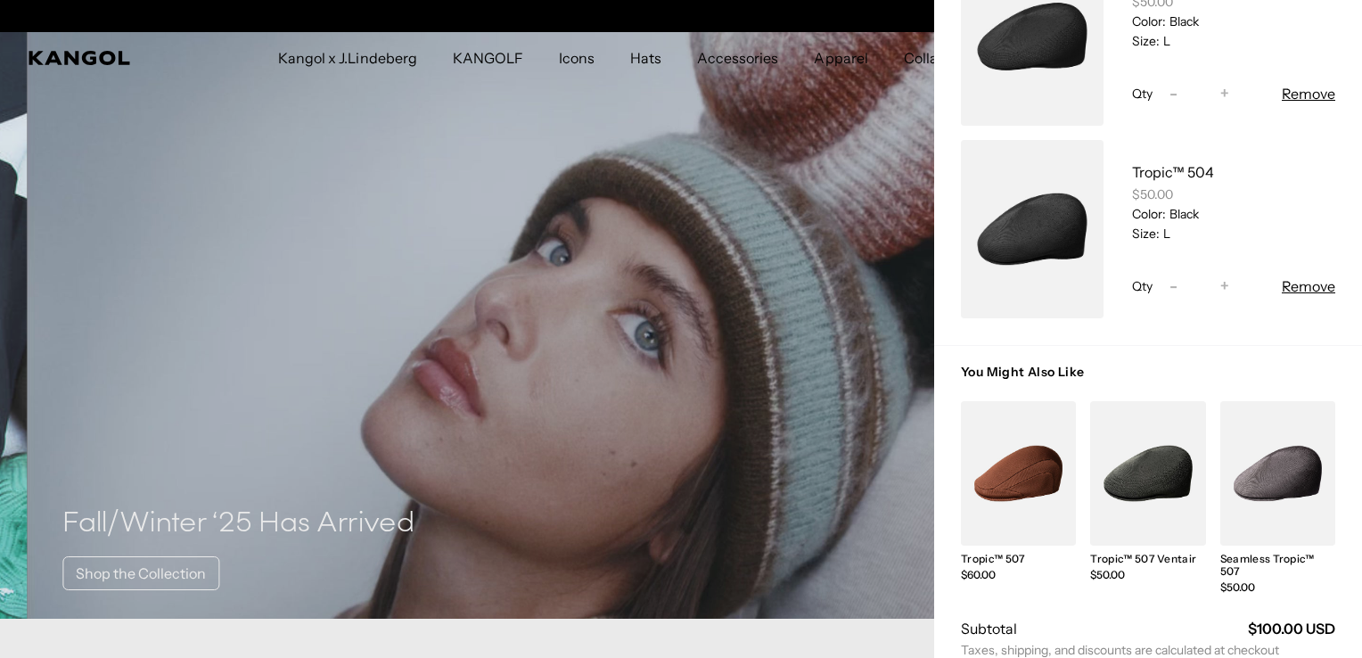
click at [1297, 291] on button "Remove" at bounding box center [1308, 285] width 53 height 21
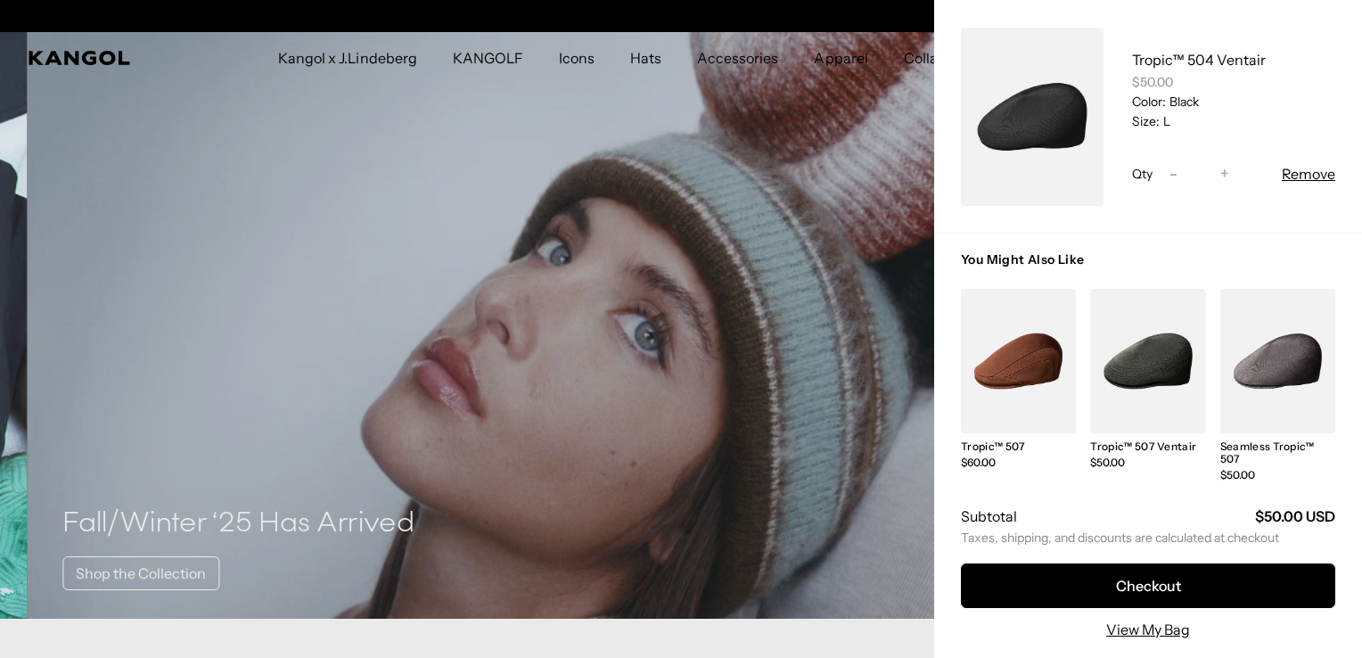
scroll to position [0, 0]
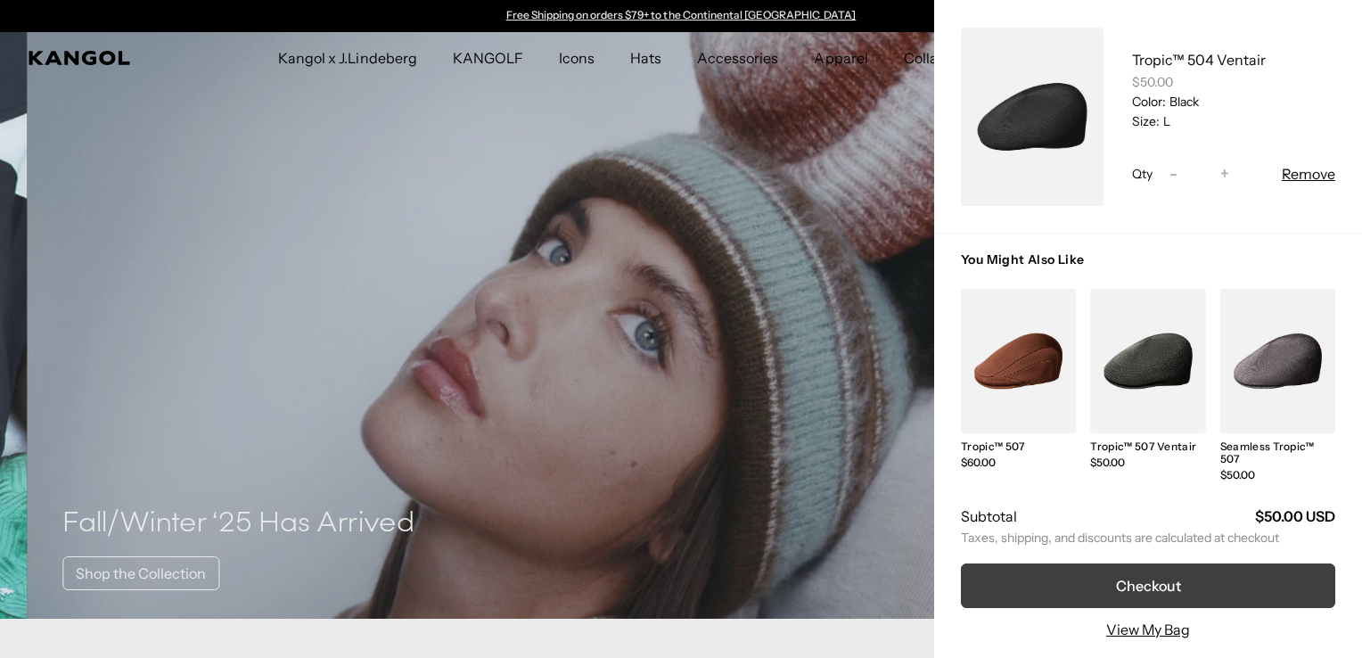
click at [1225, 578] on button "Checkout" at bounding box center [1148, 585] width 374 height 45
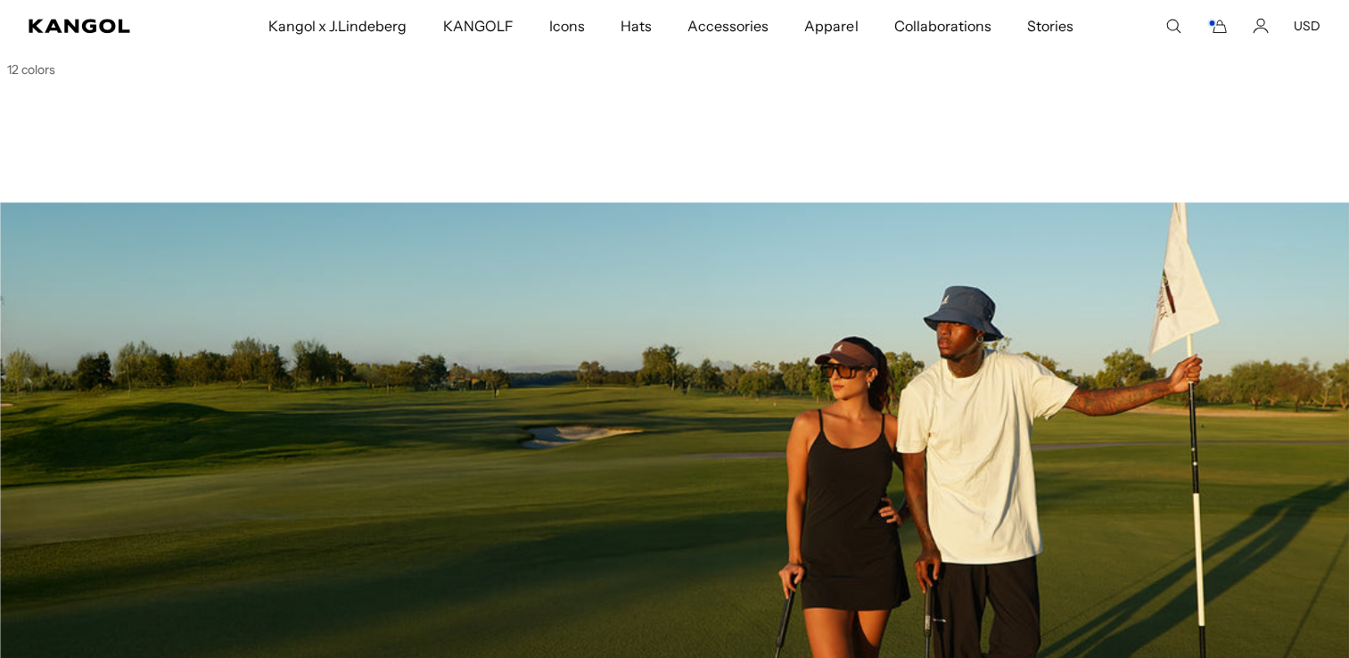
scroll to position [0, 367]
